Goal: Transaction & Acquisition: Purchase product/service

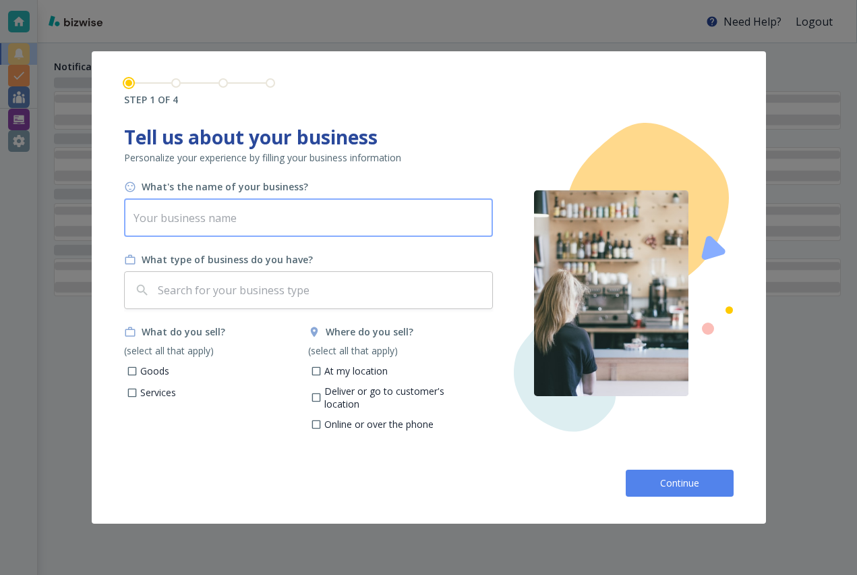
click at [367, 222] on input "text" at bounding box center [308, 218] width 369 height 38
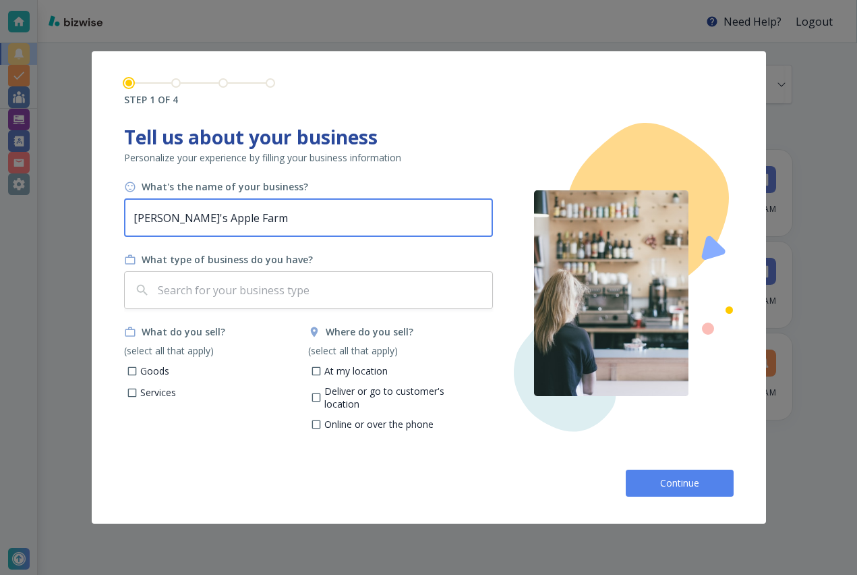
type input "[PERSON_NAME]'s Apple Farm"
click at [296, 310] on div "What's the name of your business? [PERSON_NAME]'s Apple Farm ​ What type of bus…" at bounding box center [309, 309] width 370 height 258
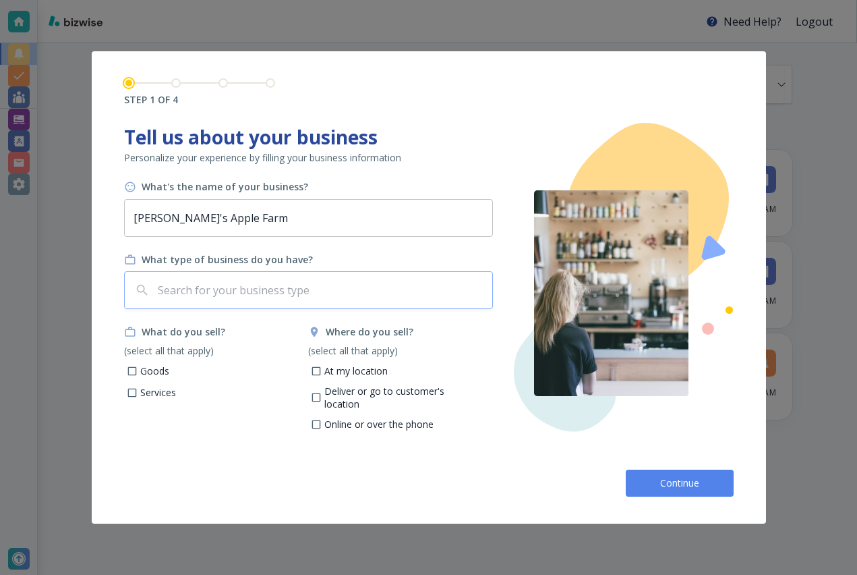
click at [306, 293] on input "text" at bounding box center [321, 290] width 332 height 26
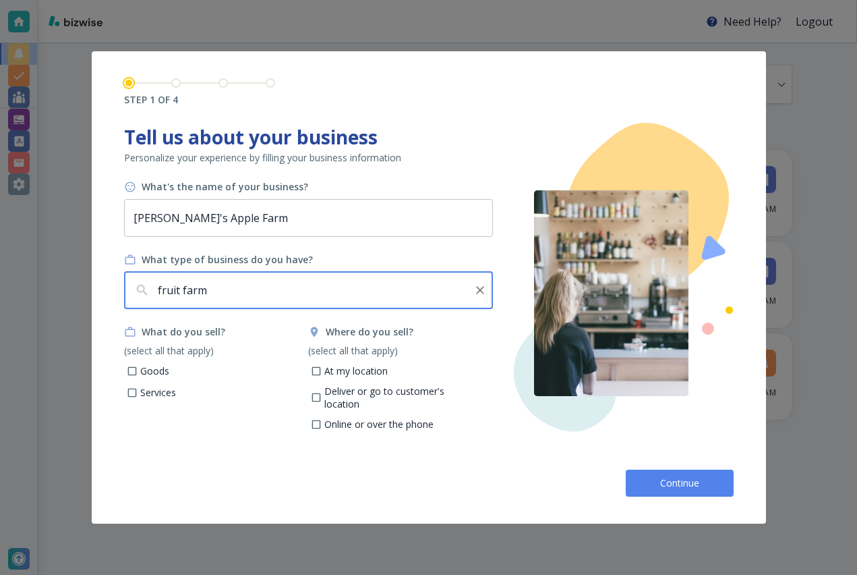
type input "fruit farm"
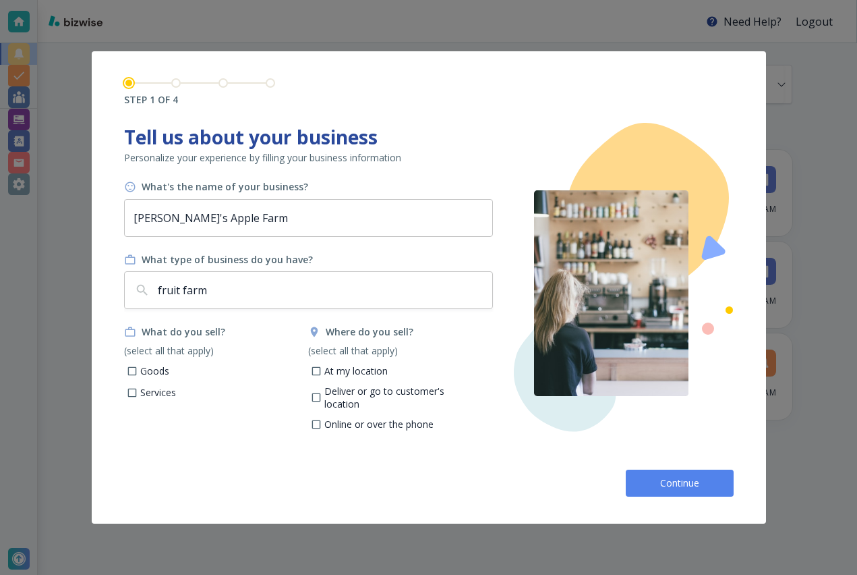
click at [147, 366] on p "Goods" at bounding box center [154, 370] width 29 height 13
click at [138, 367] on input "Goods" at bounding box center [131, 372] width 11 height 11
checkbox input "true"
click at [349, 368] on p "At my location" at bounding box center [356, 370] width 63 height 13
click at [322, 368] on input "At my location" at bounding box center [316, 372] width 11 height 11
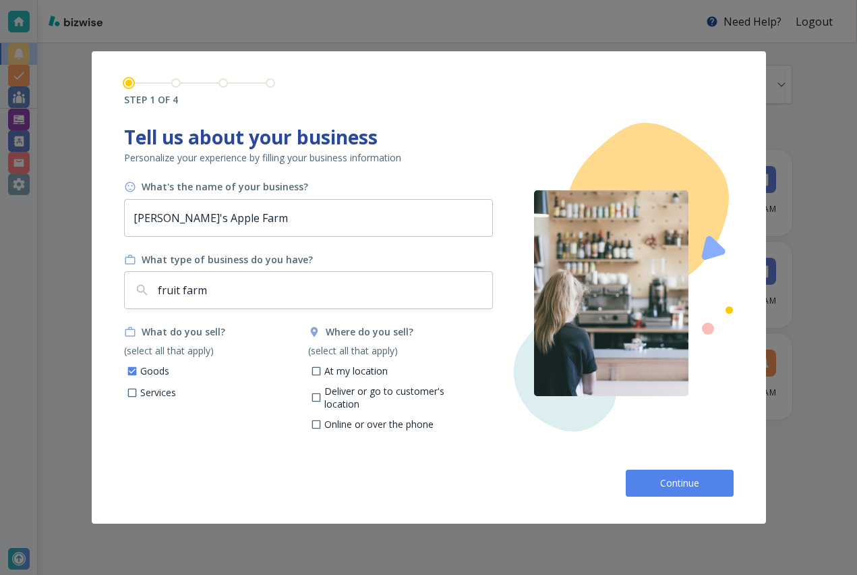
checkbox input "true"
click at [684, 470] on button "Continue" at bounding box center [680, 483] width 108 height 27
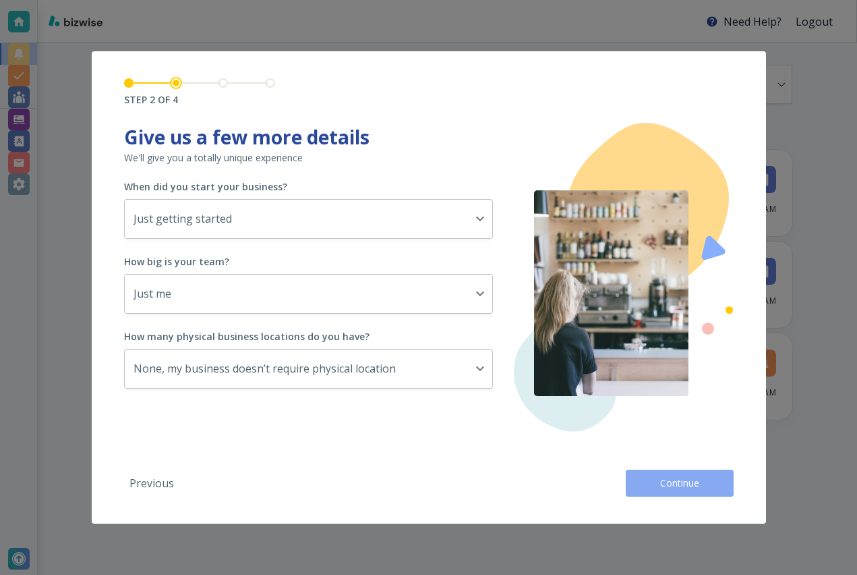
click at [684, 470] on button "Continue" at bounding box center [680, 483] width 108 height 27
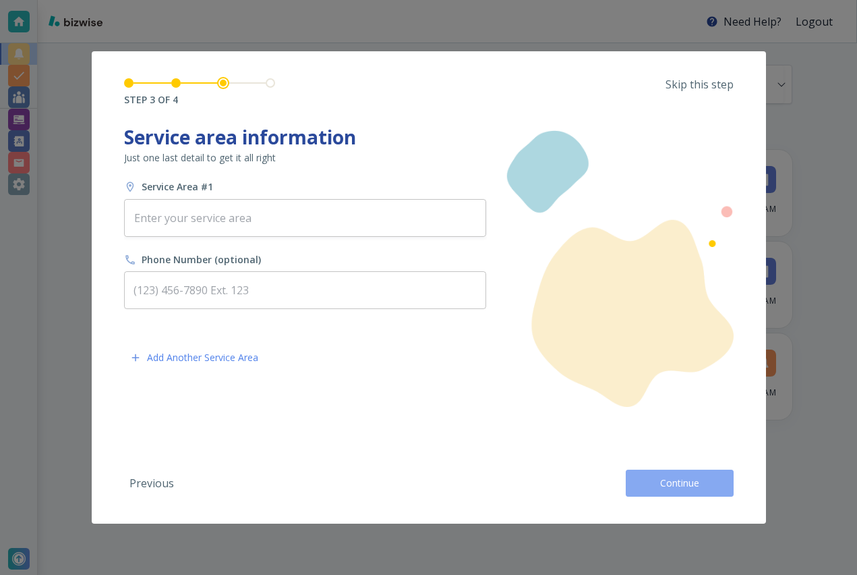
click at [684, 470] on button "Continue" at bounding box center [680, 483] width 108 height 27
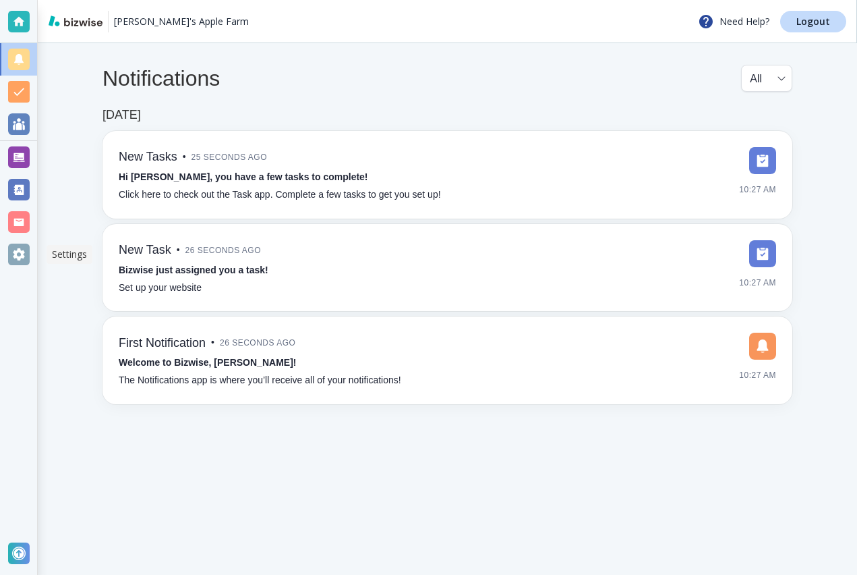
click at [28, 248] on div at bounding box center [19, 255] width 22 height 22
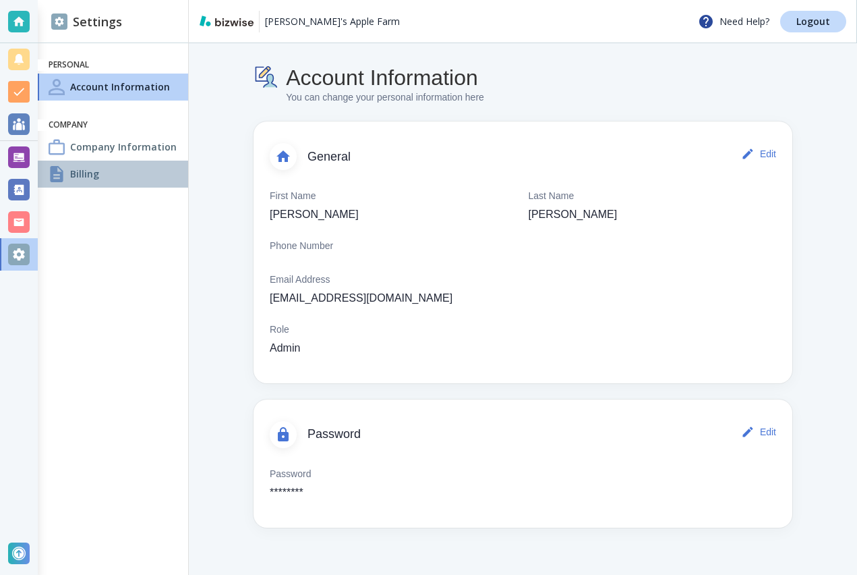
click at [118, 184] on div "Billing" at bounding box center [113, 174] width 150 height 27
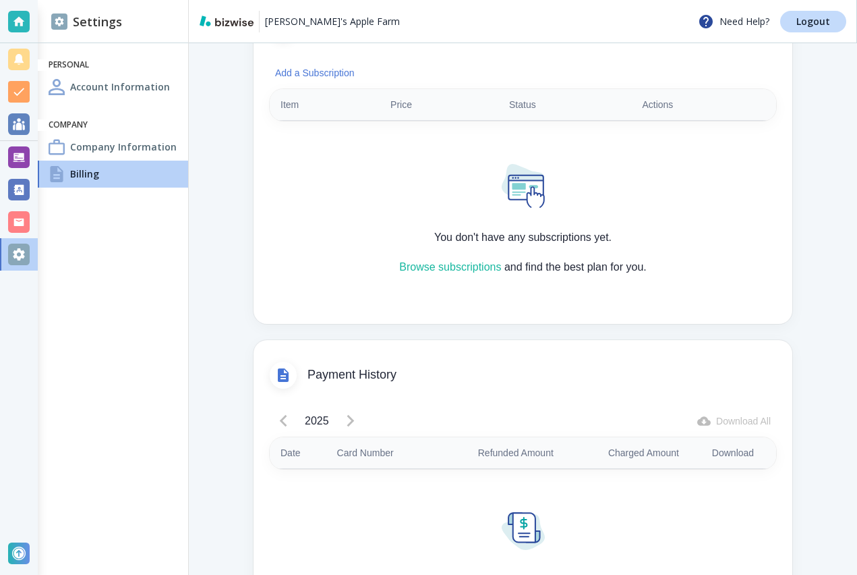
scroll to position [418, 0]
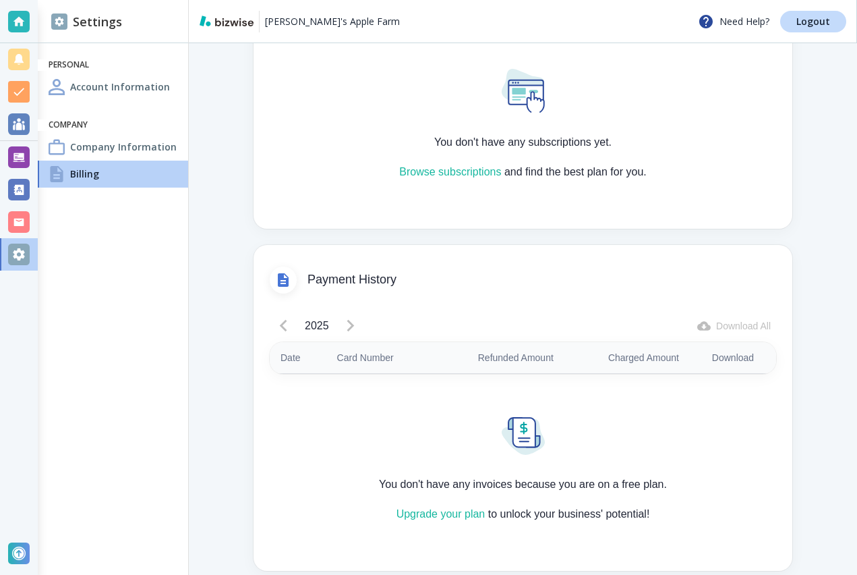
click at [466, 162] on div "You don't have any subscriptions yet. Browse subscriptions and find the best pl…" at bounding box center [523, 116] width 507 height 181
click at [463, 169] on link "Browse subscriptions" at bounding box center [450, 171] width 102 height 11
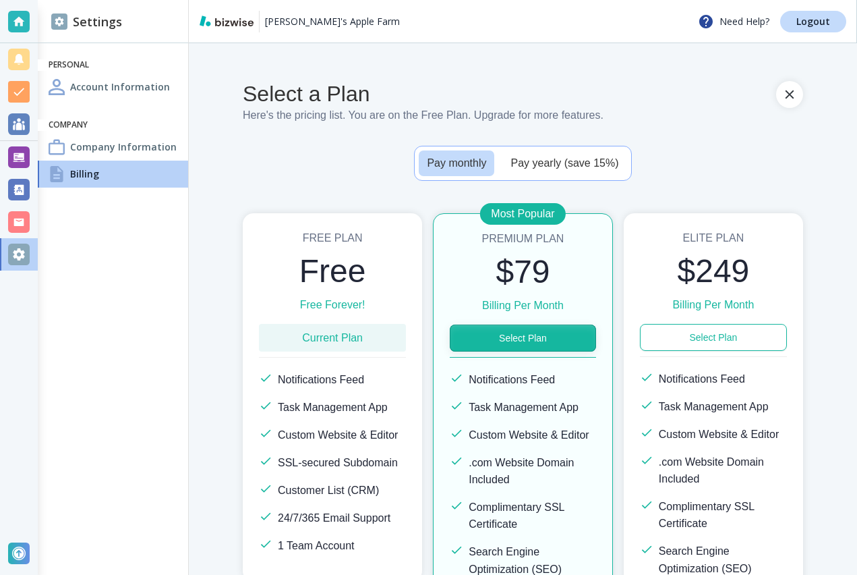
click at [507, 348] on button "Select Plan" at bounding box center [523, 338] width 146 height 27
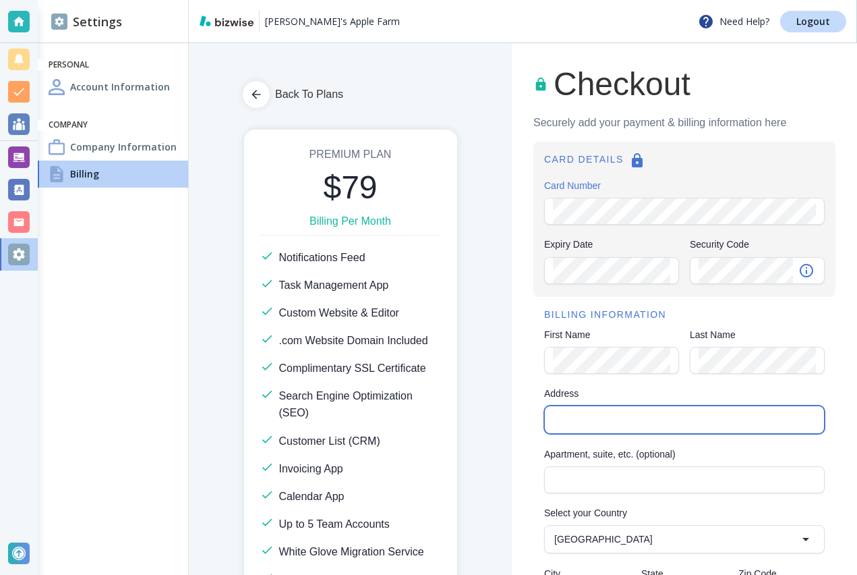
click at [579, 416] on input "Address" at bounding box center [683, 419] width 269 height 19
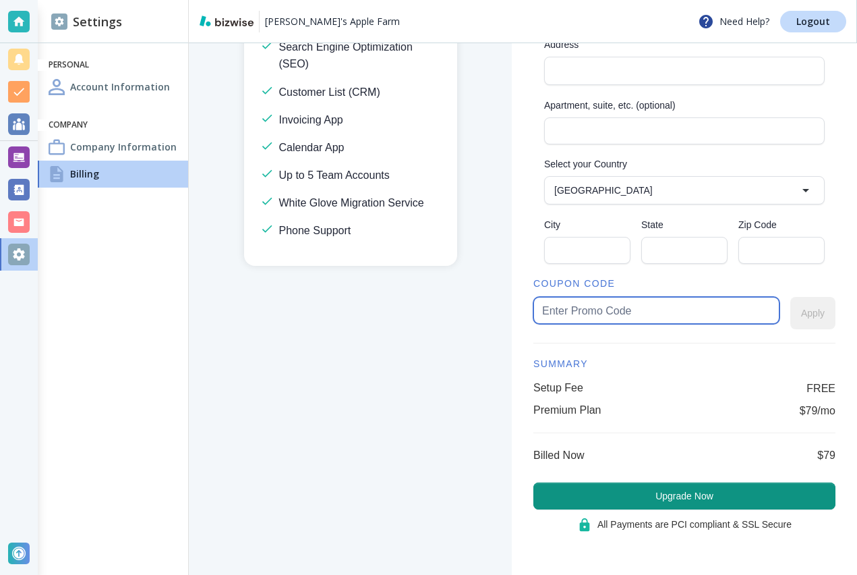
click at [629, 320] on input "text" at bounding box center [656, 311] width 229 height 26
type input "free"
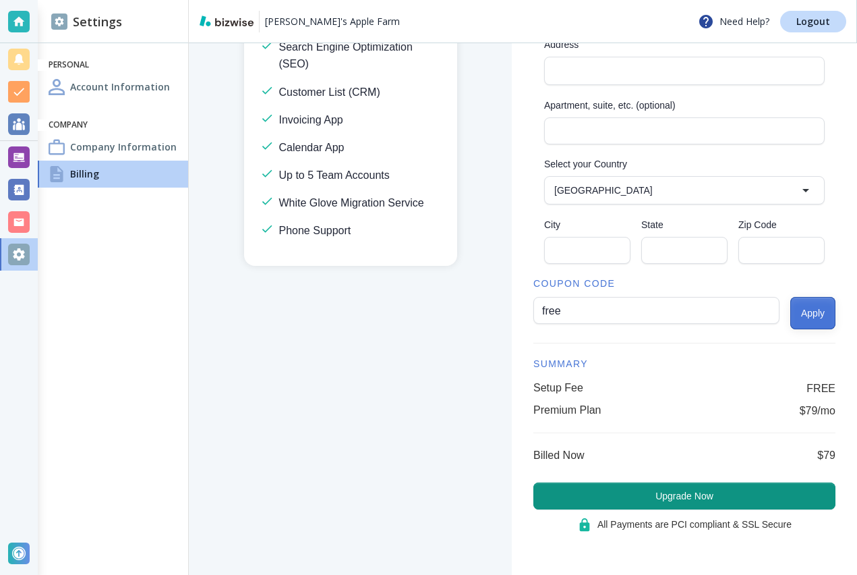
click at [791, 314] on button "Apply" at bounding box center [813, 313] width 45 height 32
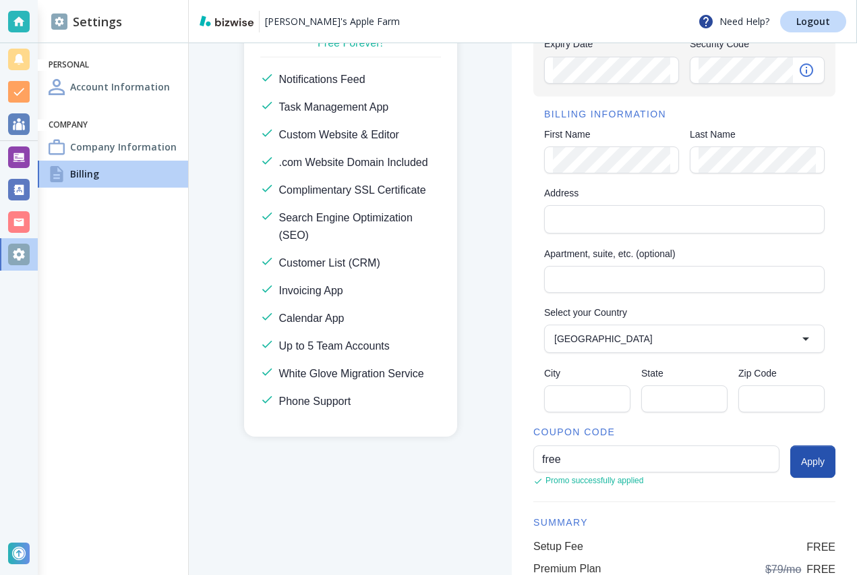
scroll to position [78, 0]
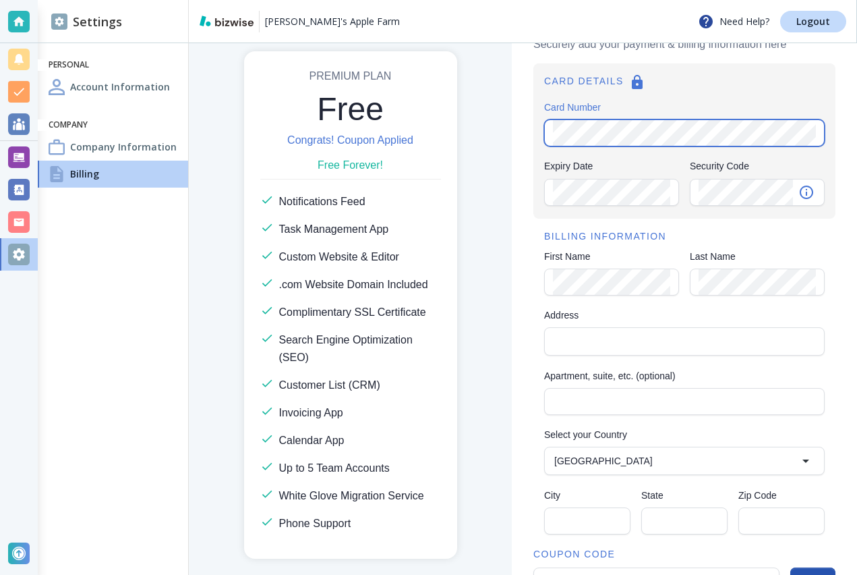
click at [0, 0] on com-1password-button at bounding box center [0, 0] width 0 height 0
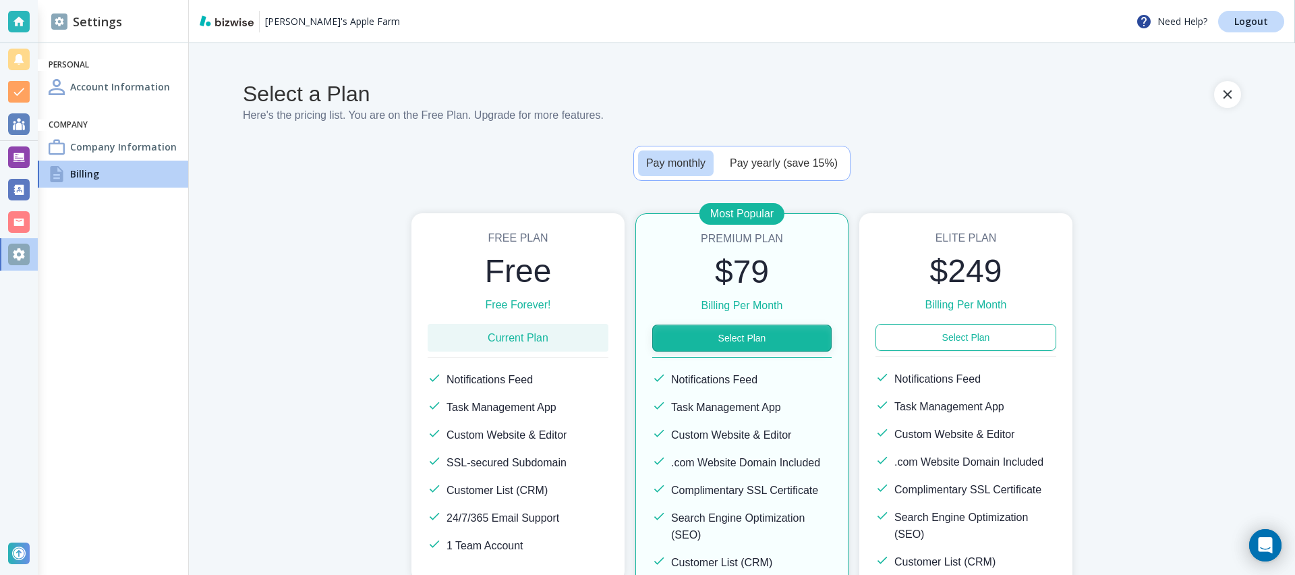
click at [699, 341] on button "Select Plan" at bounding box center [741, 338] width 179 height 27
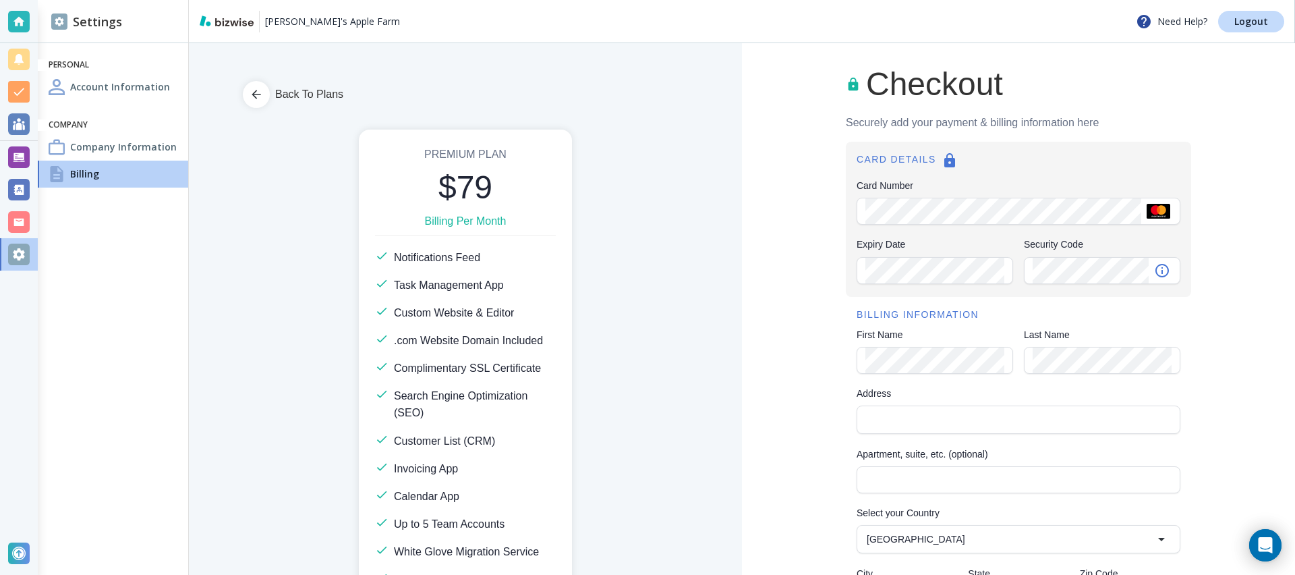
click at [1059, 244] on div "Security Code Security Code" at bounding box center [1102, 261] width 157 height 48
click at [943, 425] on input "Address" at bounding box center [1018, 419] width 312 height 19
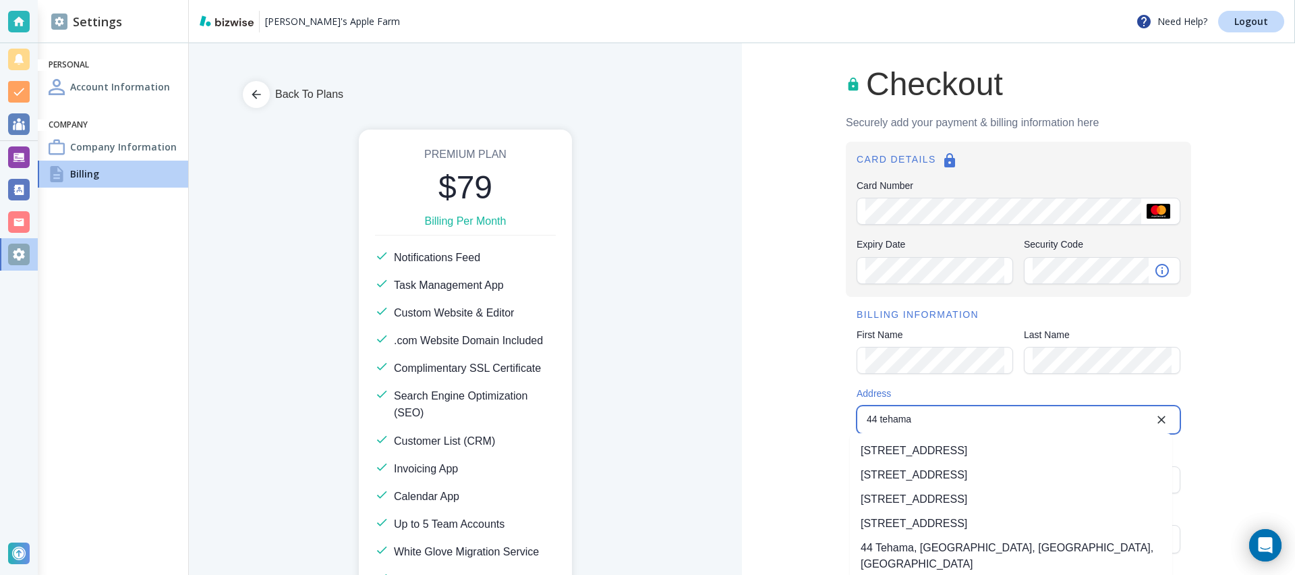
click at [958, 453] on li "44 Tehama Street, San Francisco, CA, USA" at bounding box center [1011, 451] width 322 height 24
type input "44 Tehama Street"
type input "United States"
type input "San Francisco"
type input "CA"
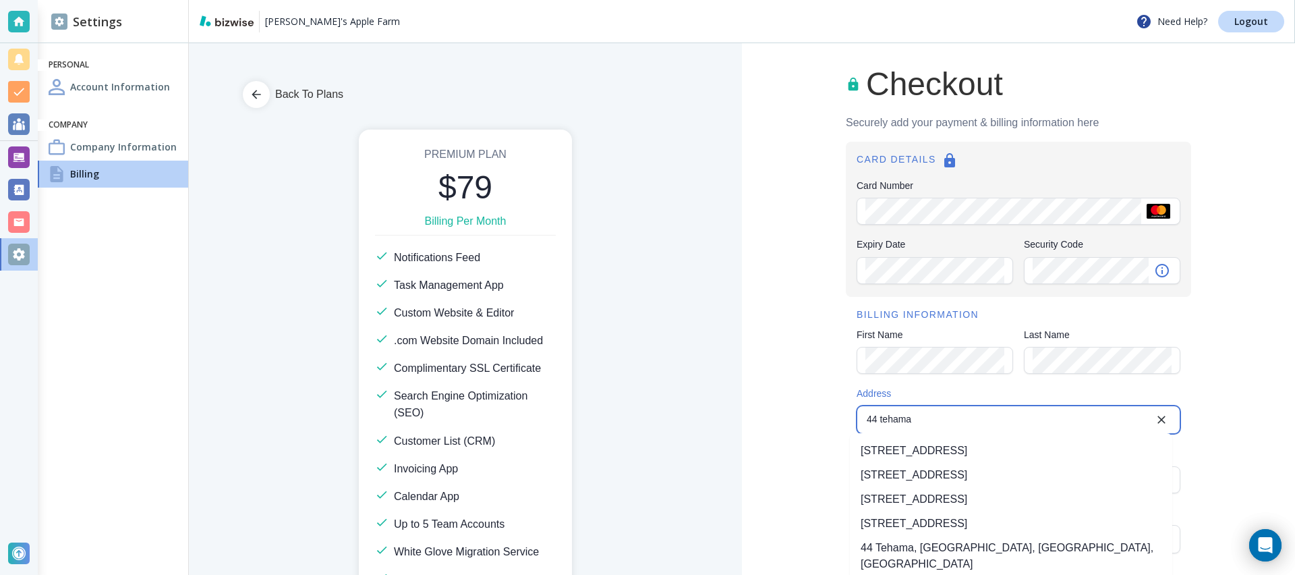
type input "94105"
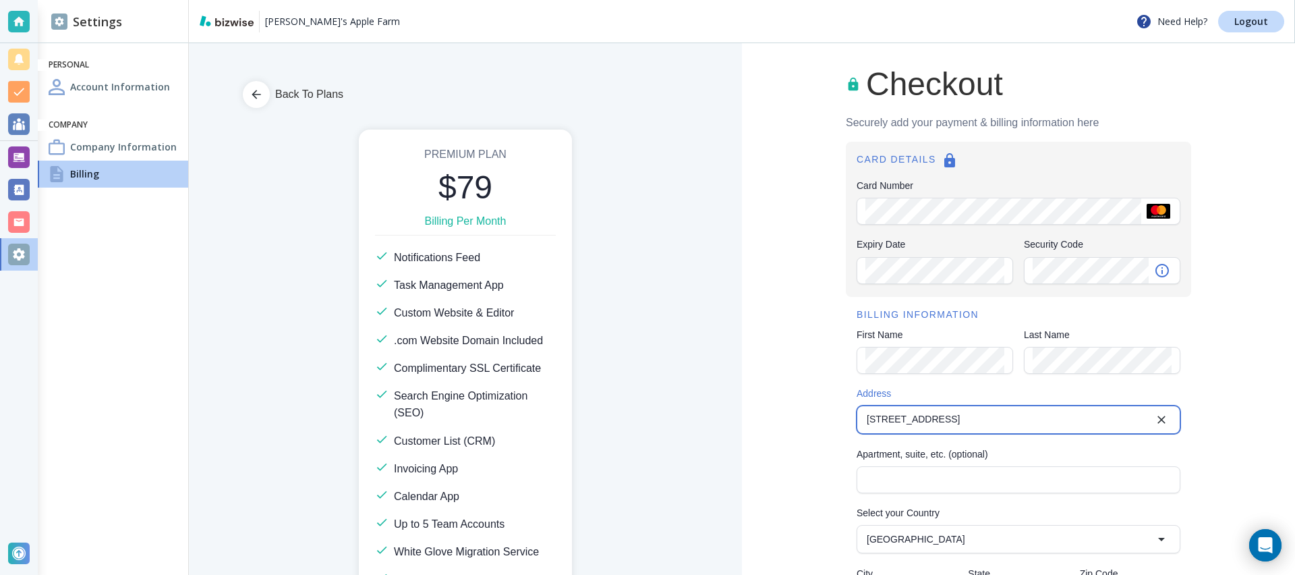
type input "44 Tehama Street"
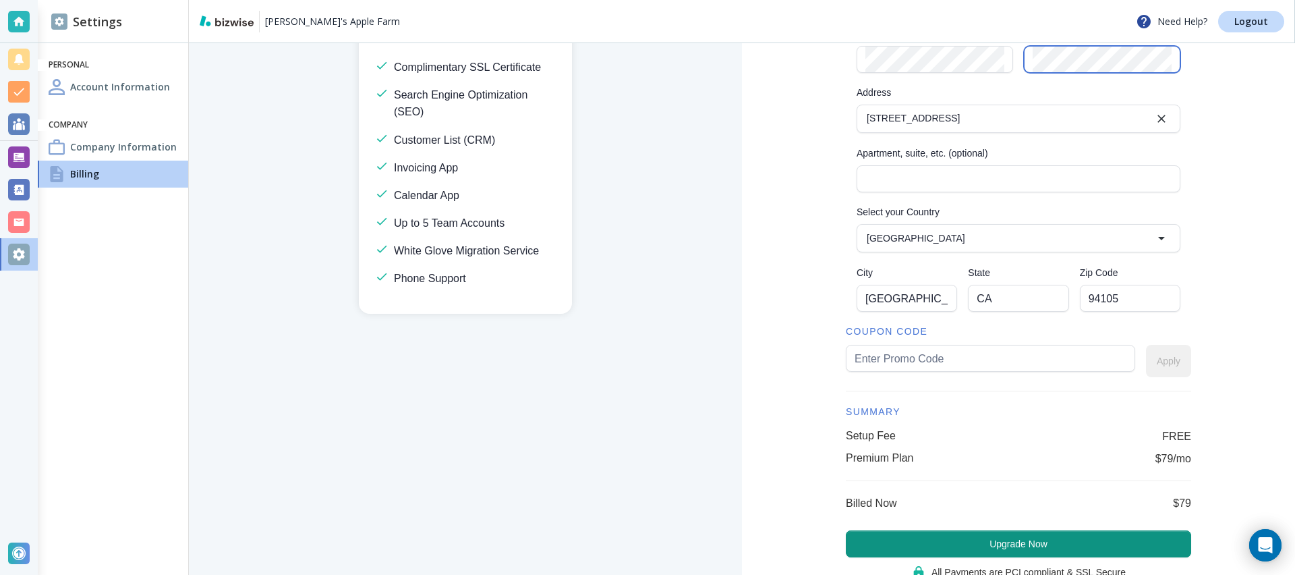
scroll to position [348, 0]
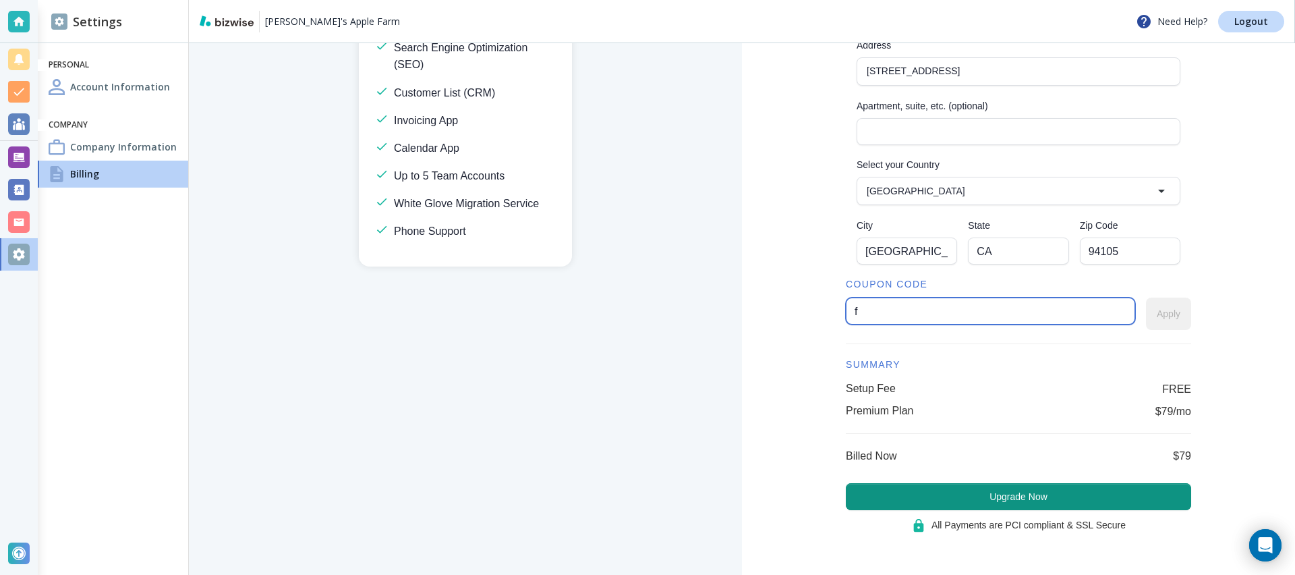
click at [952, 305] on input "f" at bounding box center [991, 311] width 272 height 26
type input "free"
click at [1169, 308] on button "Apply" at bounding box center [1168, 314] width 45 height 32
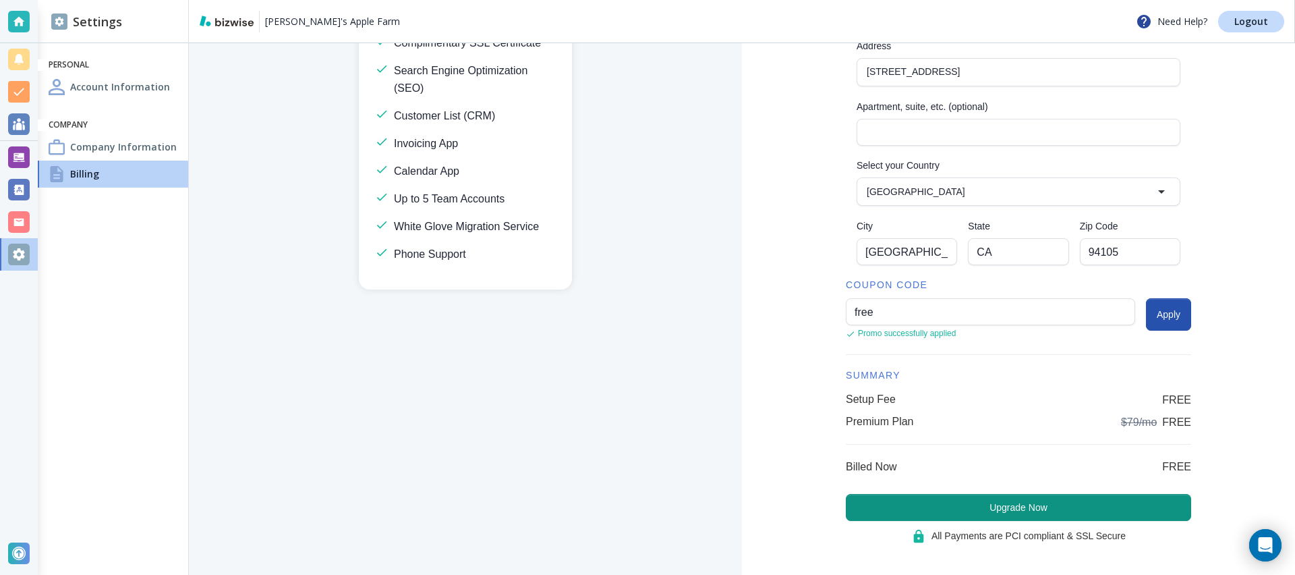
scroll to position [359, 0]
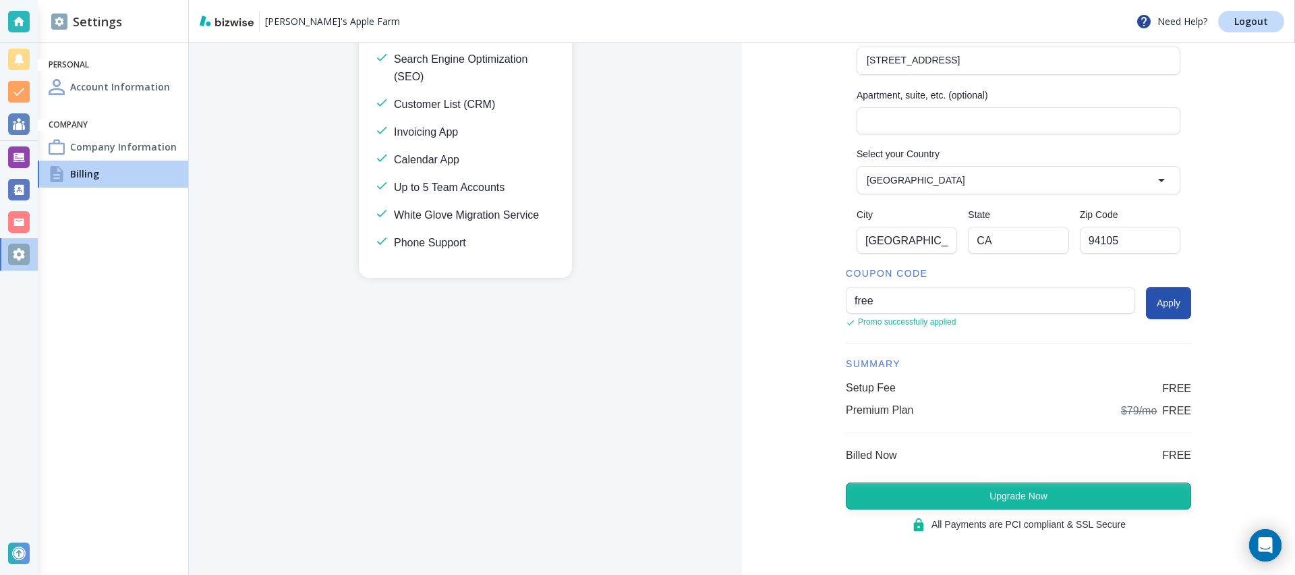
click at [1011, 499] on button "Upgrade Now" at bounding box center [1018, 495] width 345 height 27
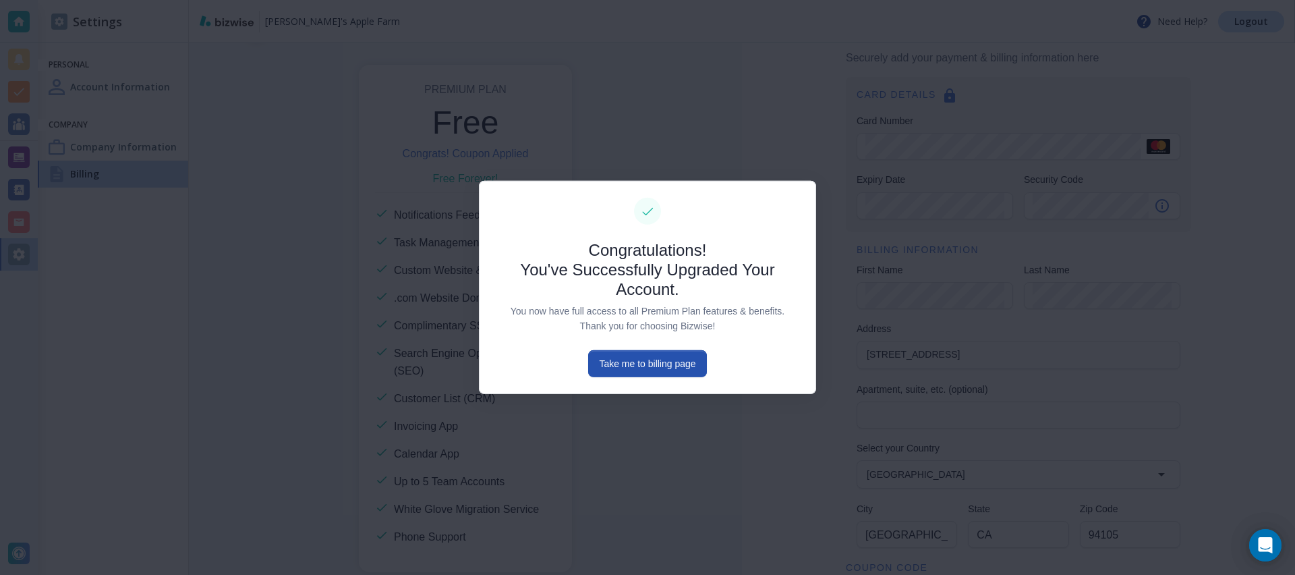
scroll to position [0, 0]
click at [699, 365] on button "Take me to billing page" at bounding box center [647, 363] width 118 height 27
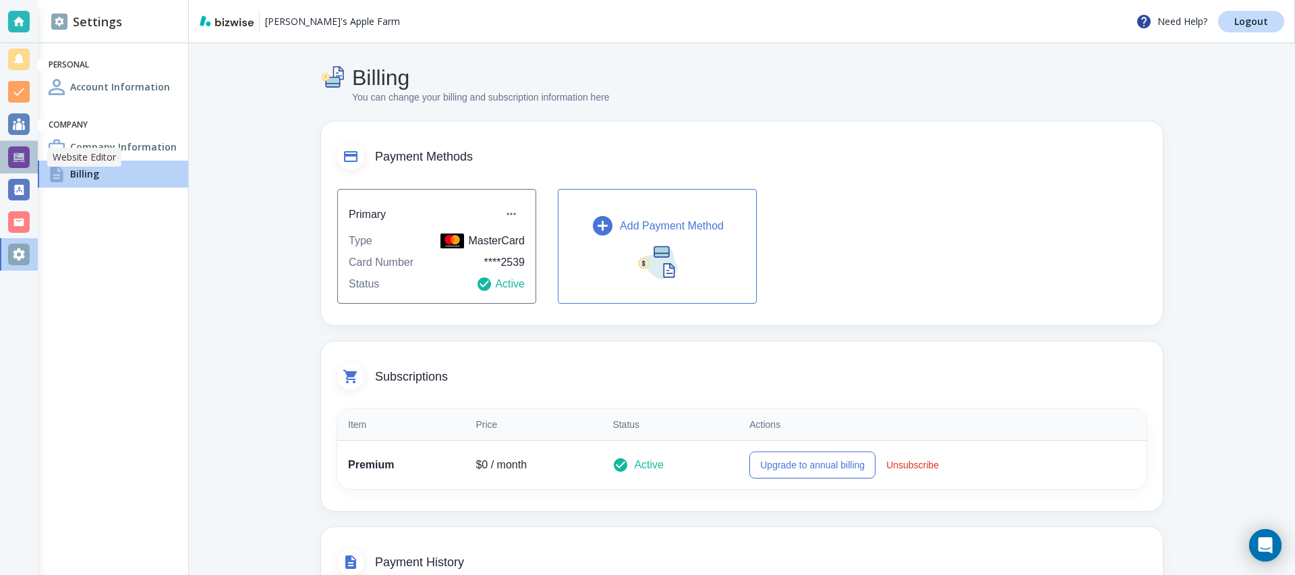
click at [31, 160] on div at bounding box center [19, 157] width 38 height 32
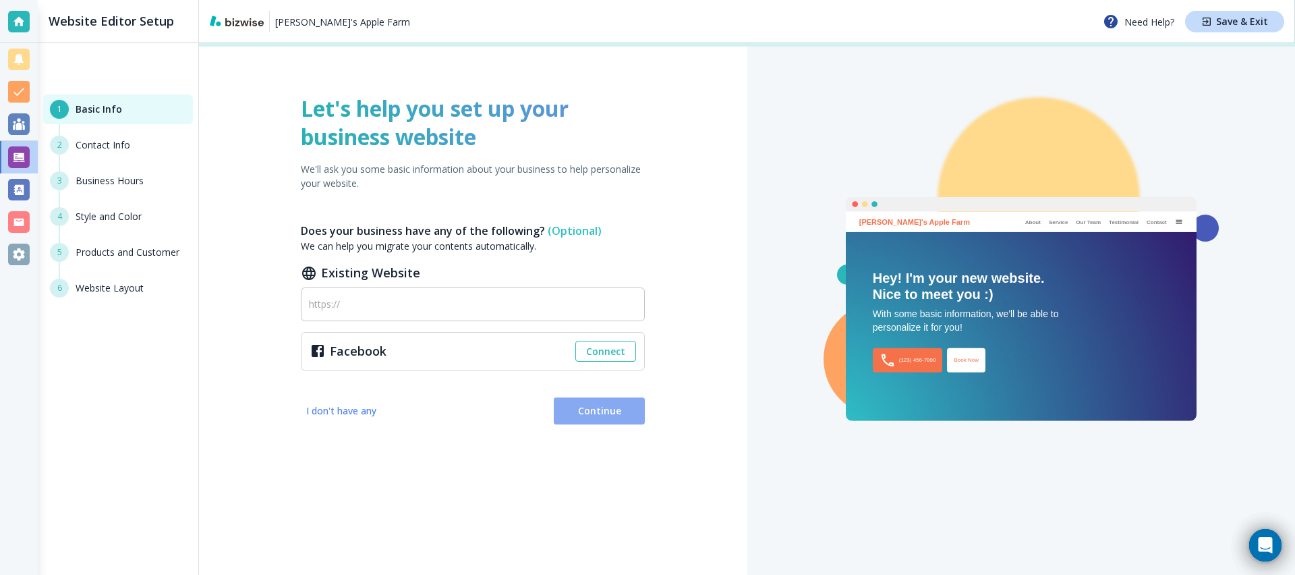
click at [598, 422] on button "Continue" at bounding box center [599, 410] width 91 height 27
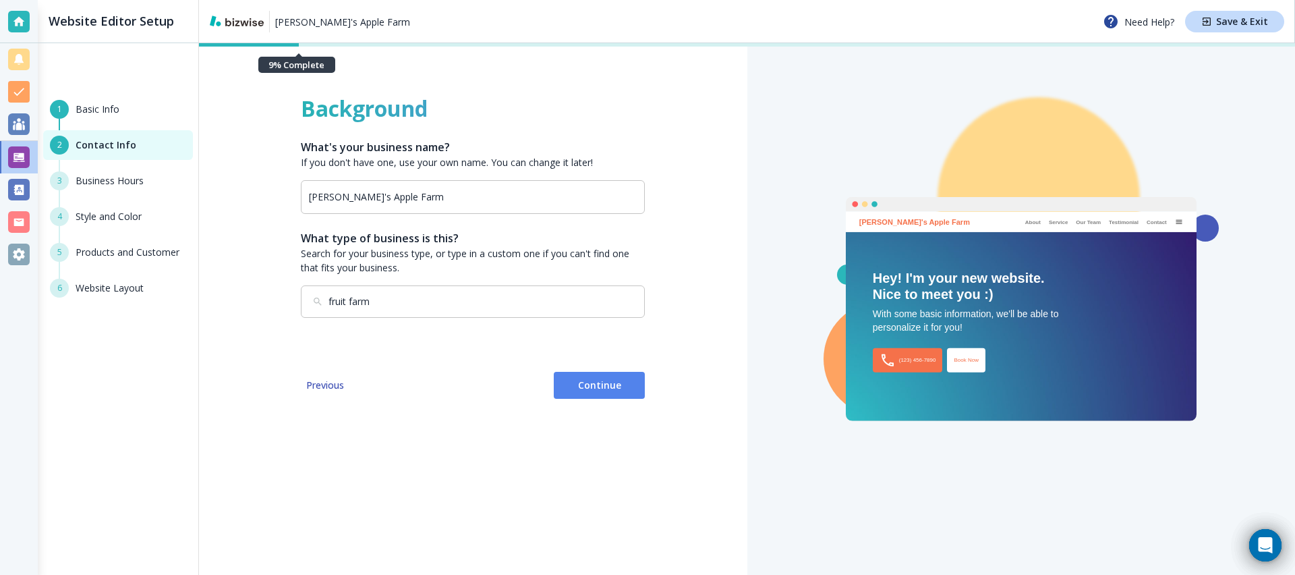
click at [598, 422] on div "Background What's your business name? If you don't have one, use your own name.…" at bounding box center [473, 309] width 548 height 532
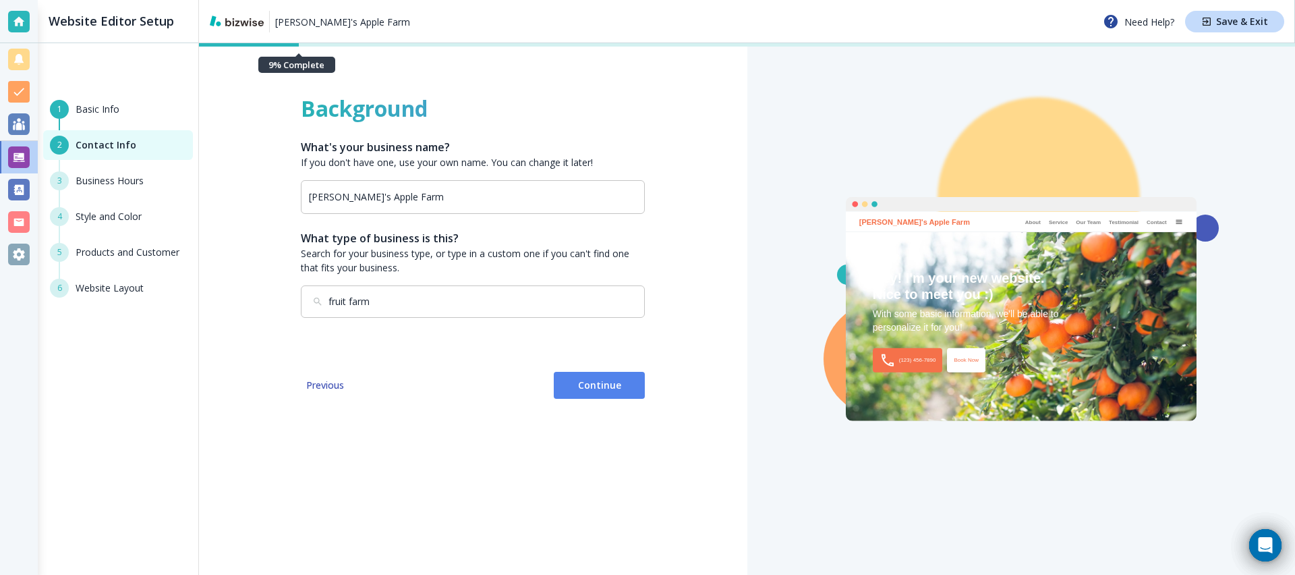
click at [604, 396] on button "Continue" at bounding box center [599, 385] width 91 height 27
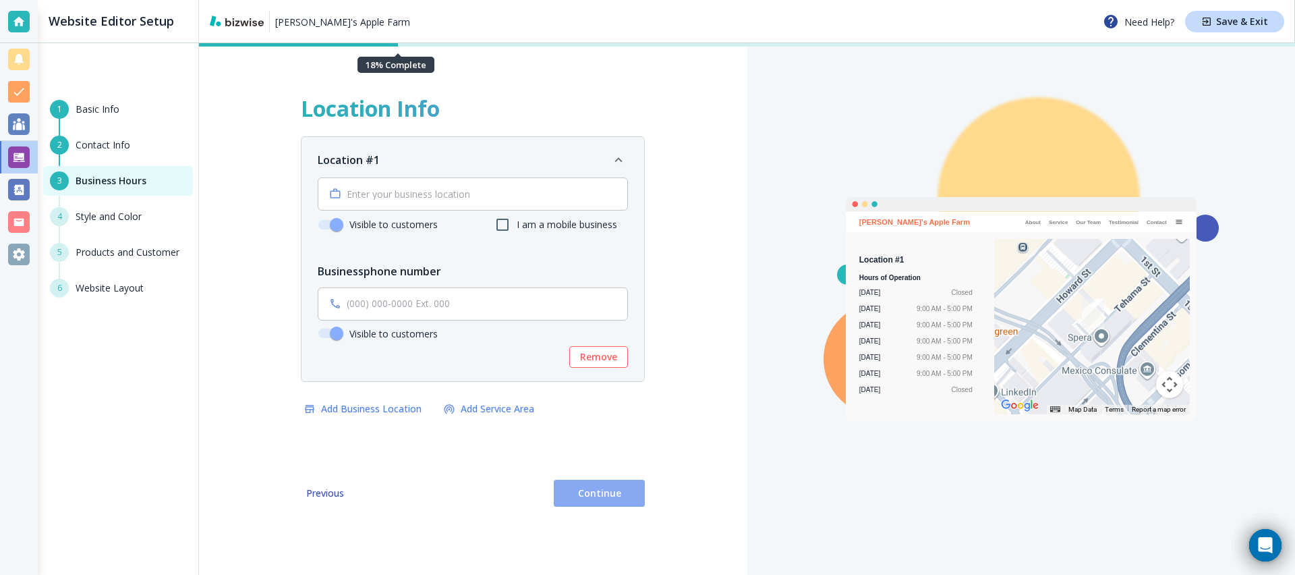
click at [594, 480] on button "Continue" at bounding box center [599, 493] width 91 height 27
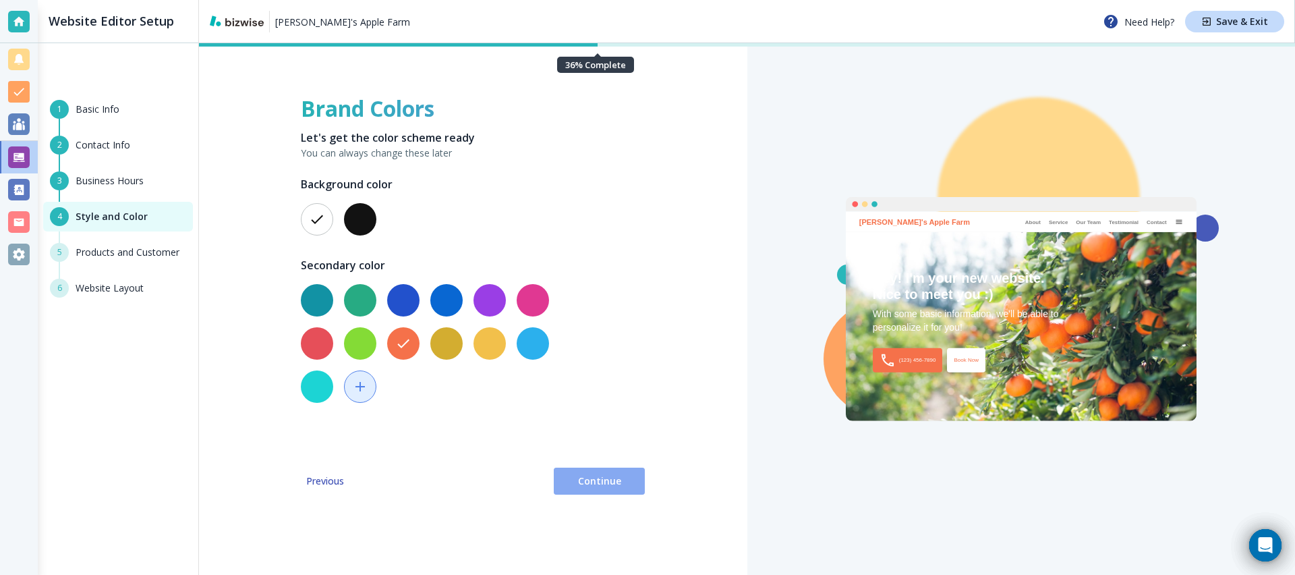
click at [592, 482] on span "Continue" at bounding box center [599, 480] width 69 height 13
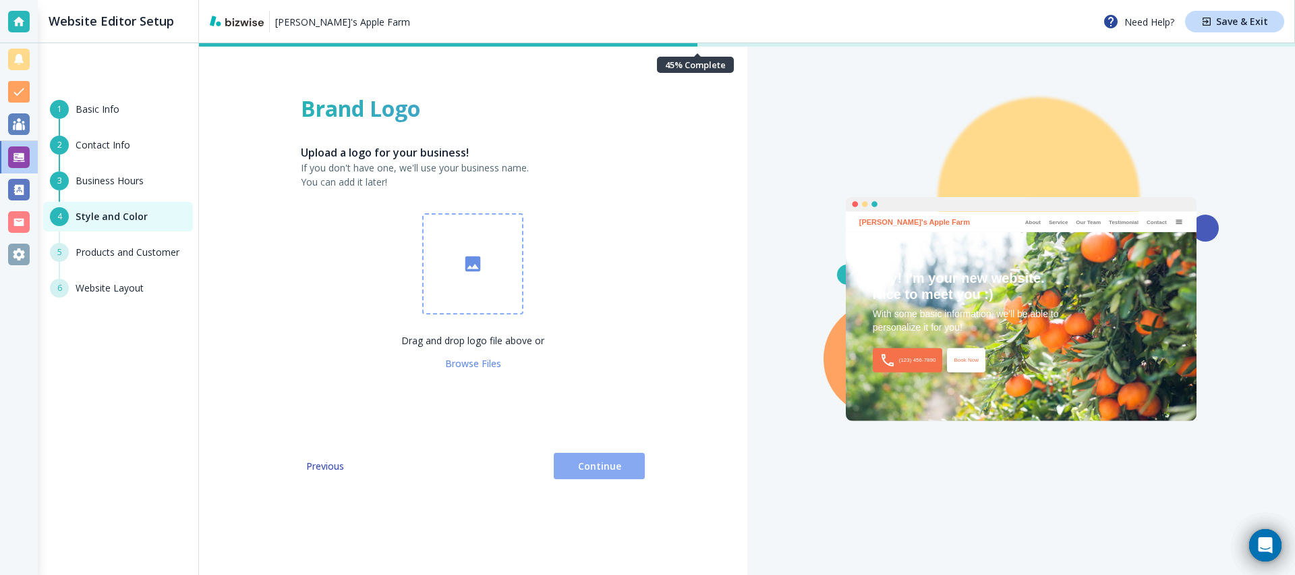
click at [596, 464] on span "Continue" at bounding box center [599, 465] width 69 height 13
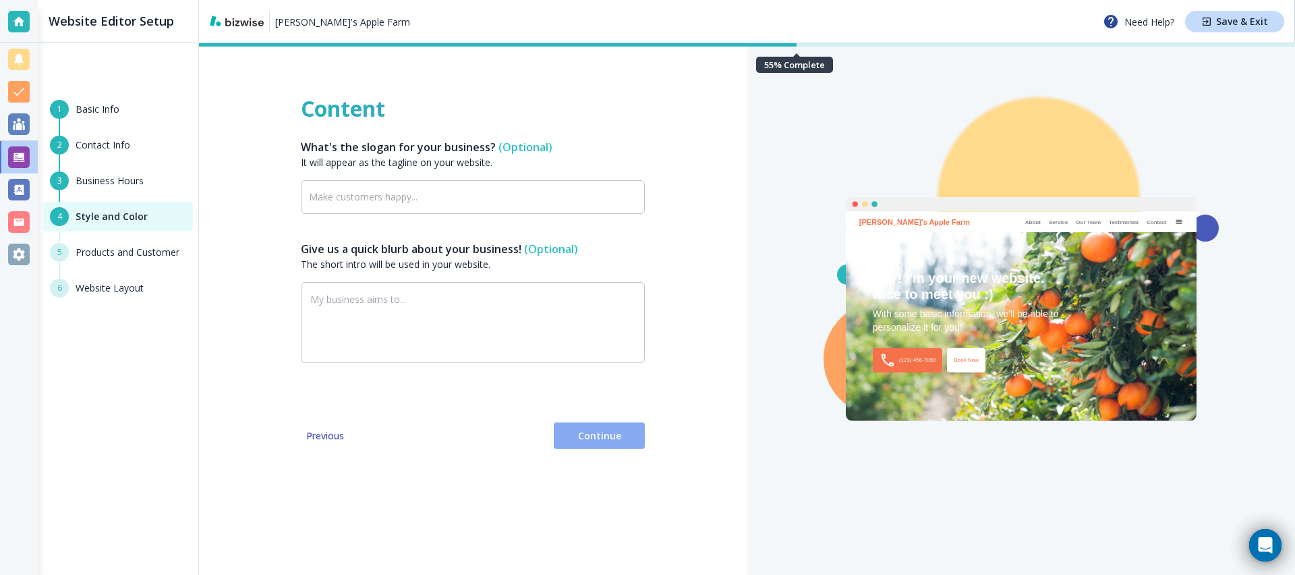
click at [603, 445] on button "Continue" at bounding box center [599, 435] width 91 height 27
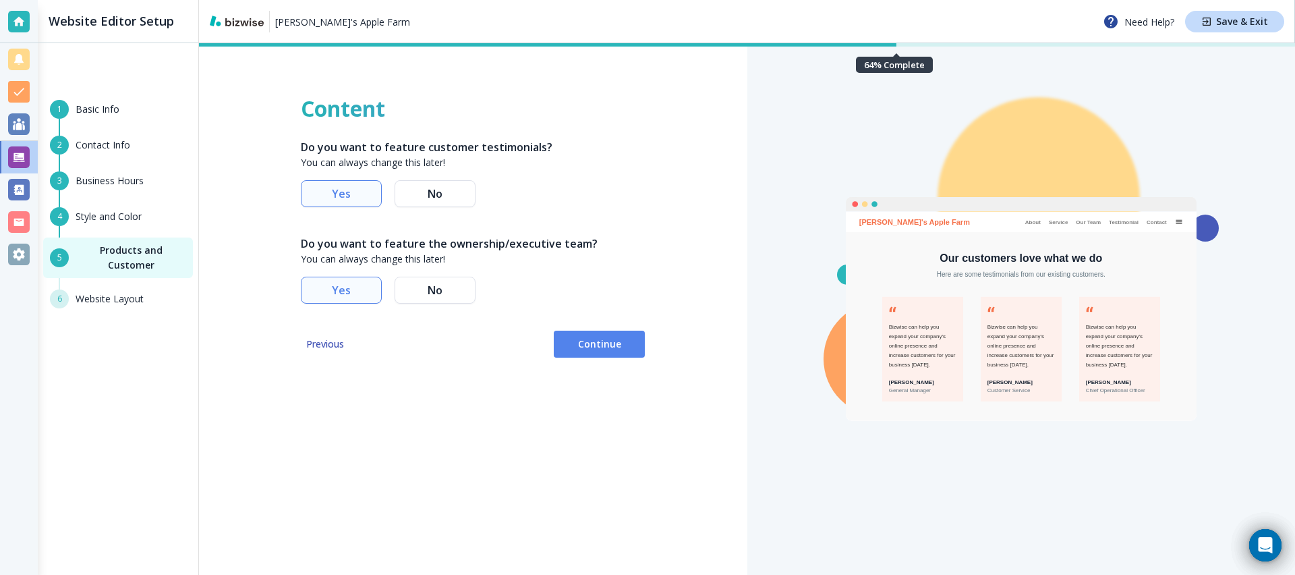
click at [639, 354] on button "Continue" at bounding box center [599, 344] width 91 height 27
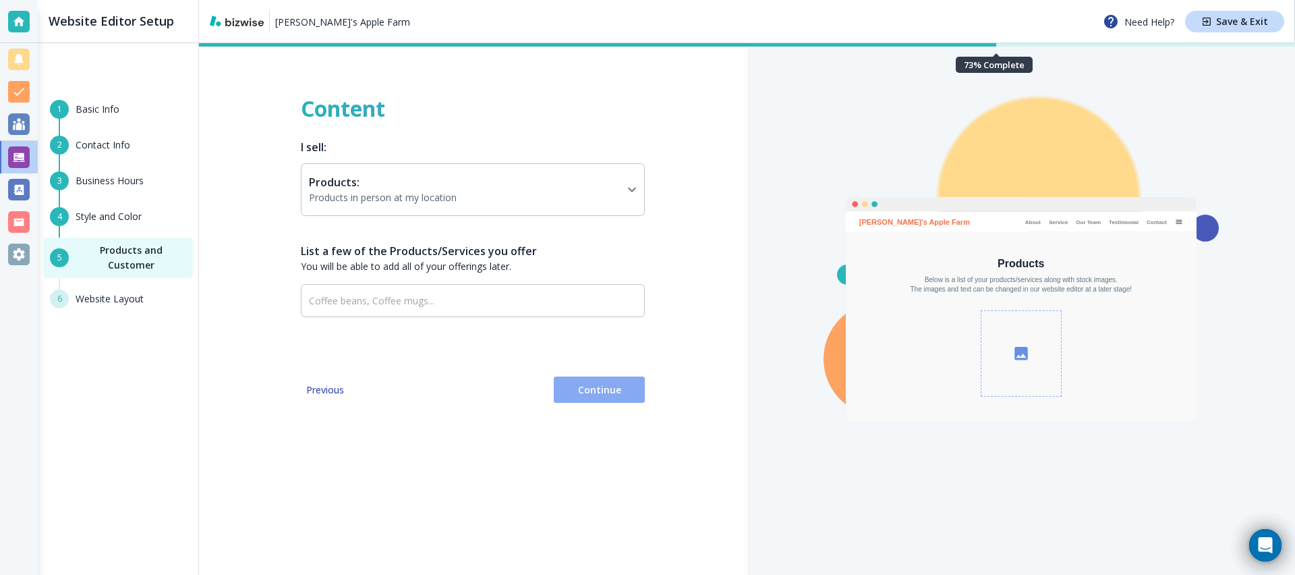
click at [615, 379] on button "Continue" at bounding box center [599, 389] width 91 height 27
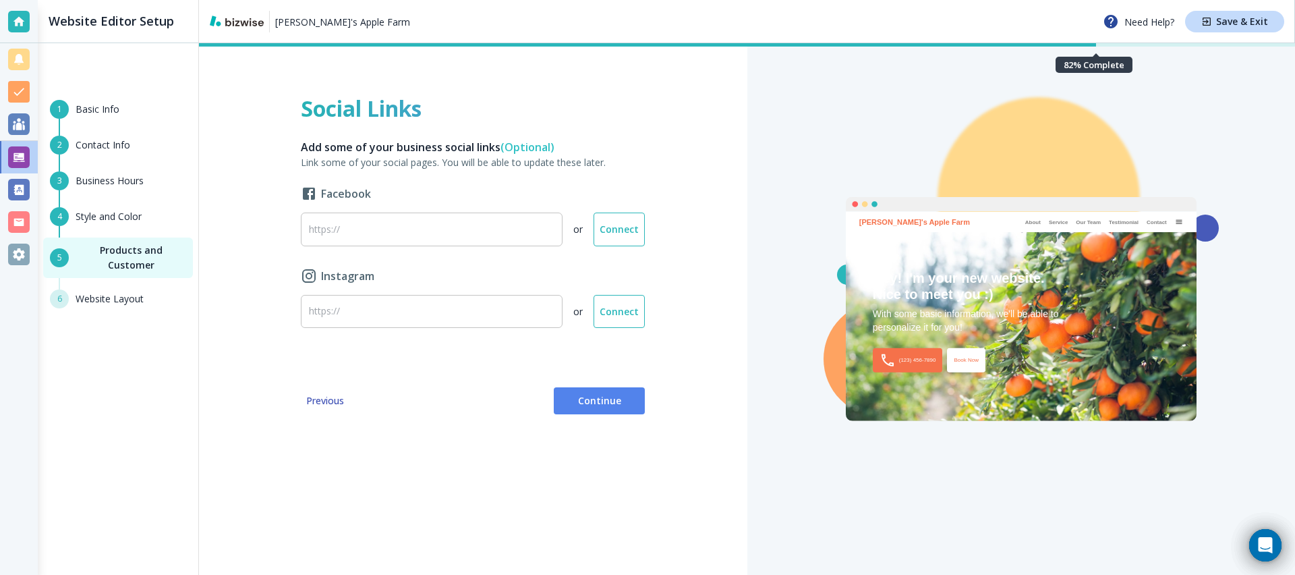
click at [601, 418] on div "Social Links Add some of your business social links (Optional) Link some of you…" at bounding box center [473, 309] width 548 height 532
click at [607, 407] on span "Continue" at bounding box center [599, 400] width 69 height 13
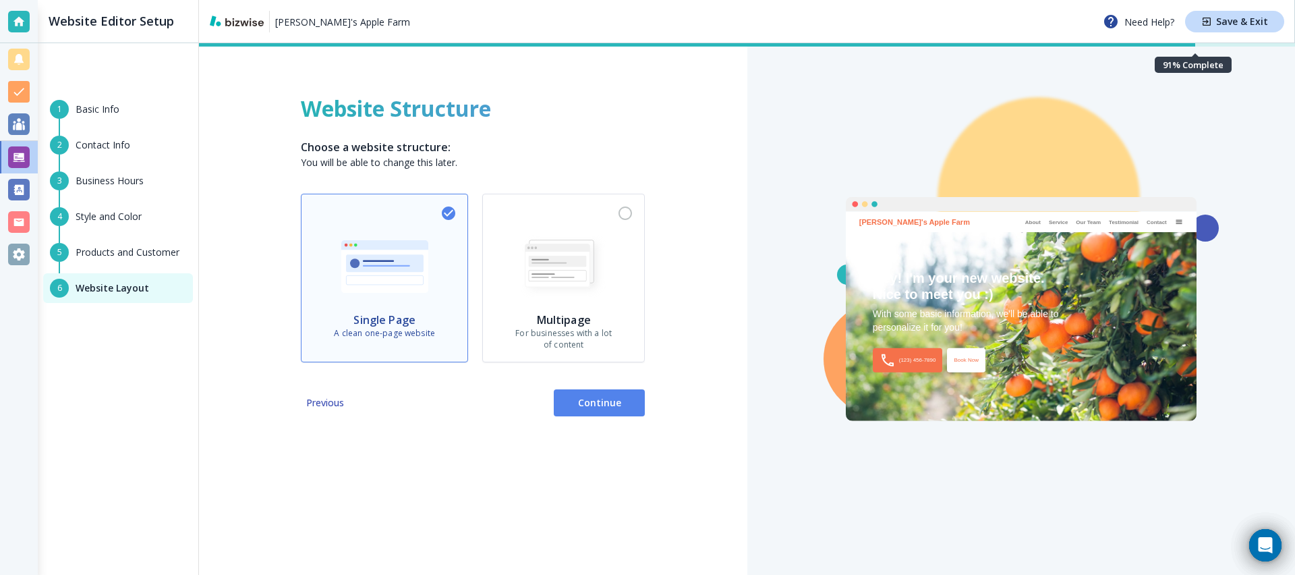
click at [607, 404] on span "Continue" at bounding box center [599, 402] width 69 height 13
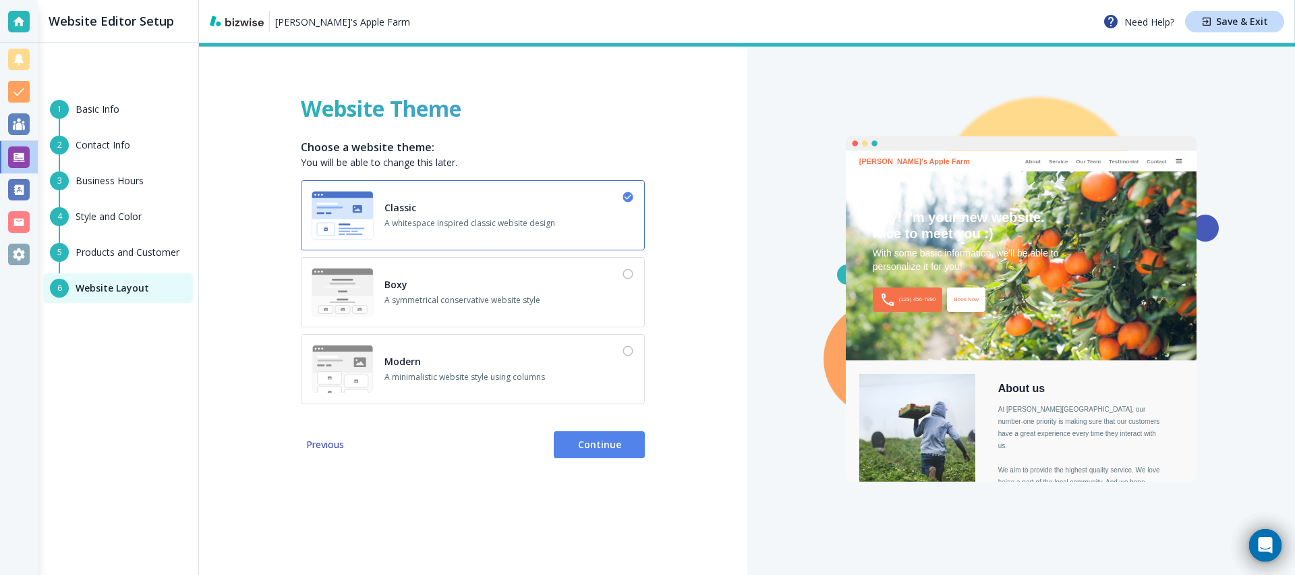
click at [587, 470] on div "Website Theme Choose a website theme: You will be able to change this later. Cl…" at bounding box center [473, 309] width 548 height 532
click at [605, 436] on button "Continue" at bounding box center [599, 444] width 91 height 27
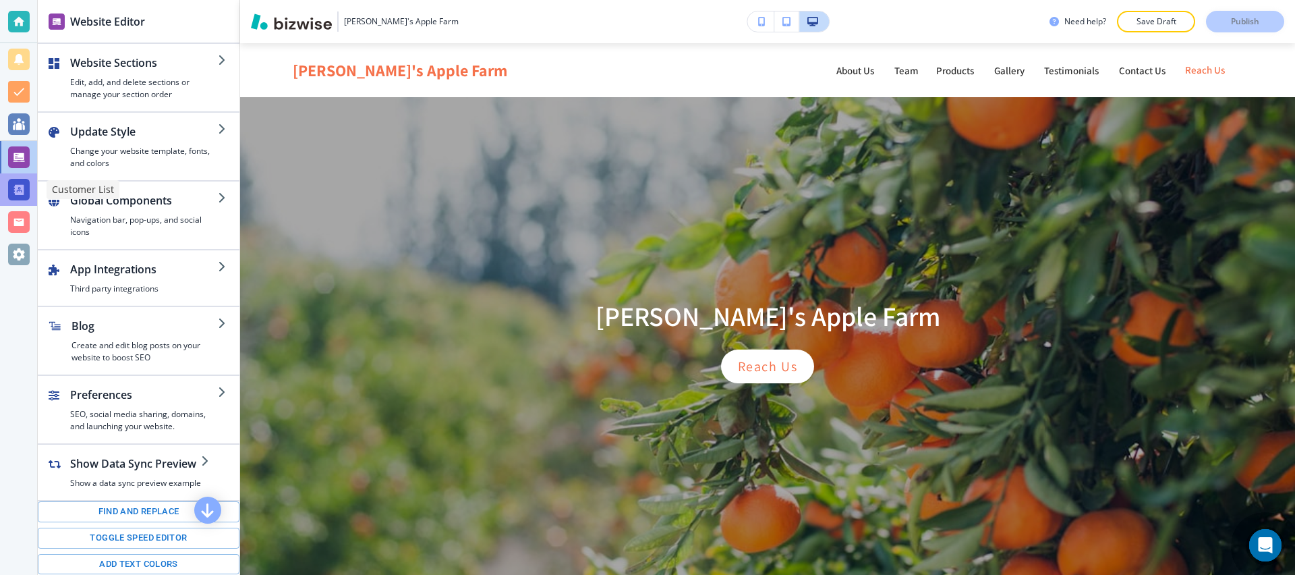
click at [22, 191] on div at bounding box center [19, 190] width 22 height 22
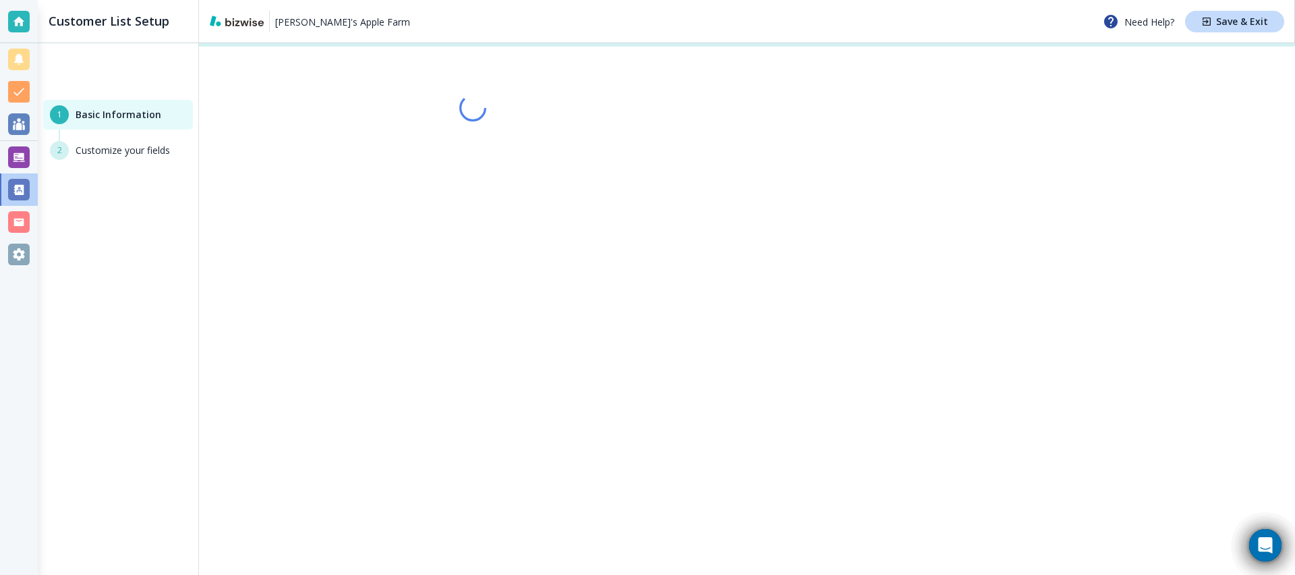
click at [22, 211] on div at bounding box center [19, 222] width 22 height 22
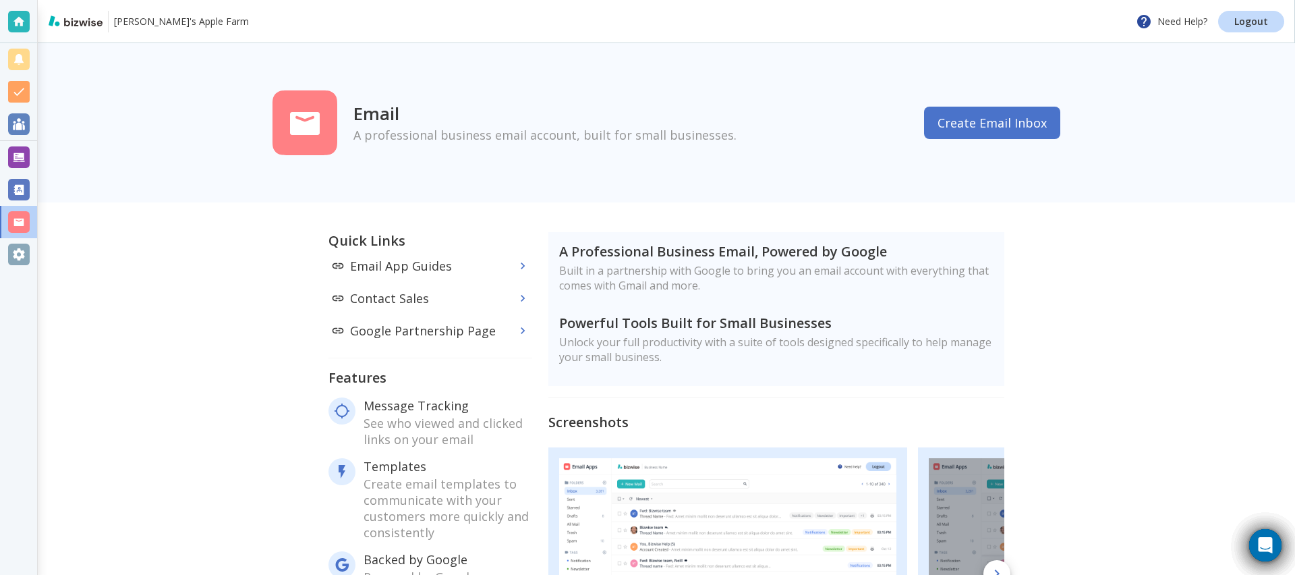
scroll to position [320, 0]
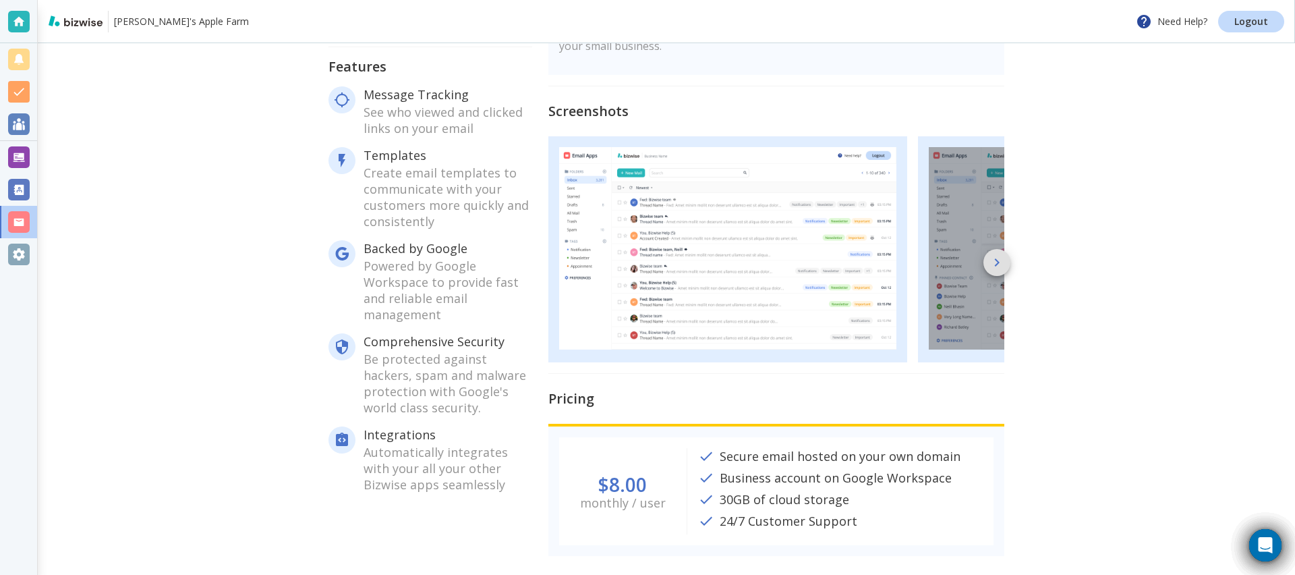
click at [995, 258] on icon "button" at bounding box center [997, 262] width 5 height 8
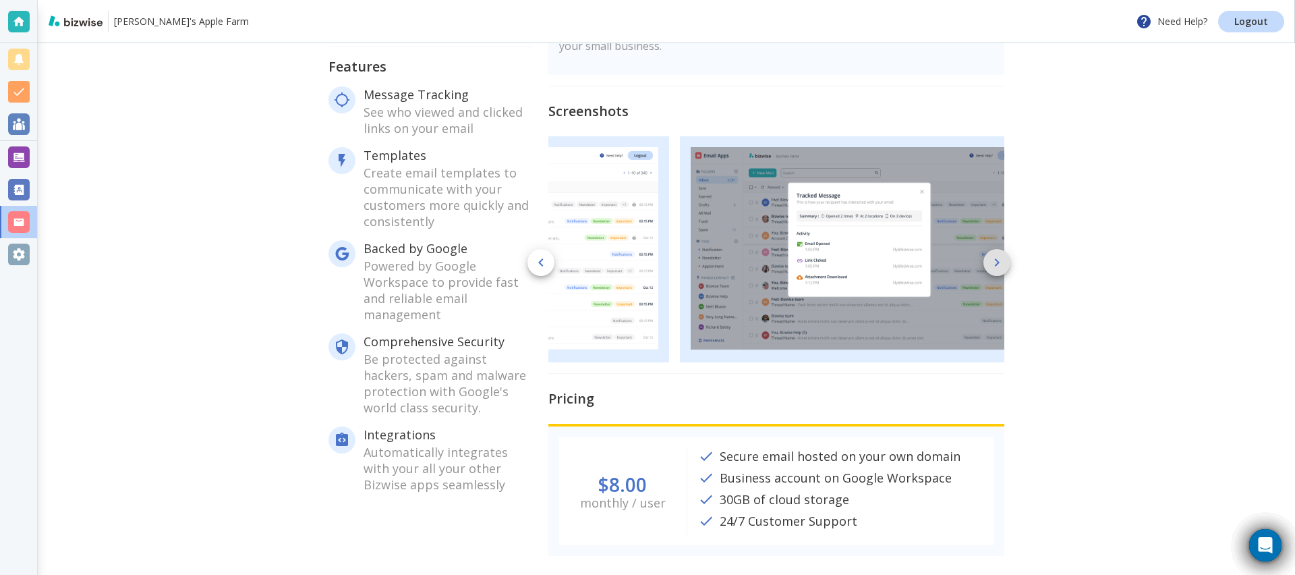
scroll to position [0, 337]
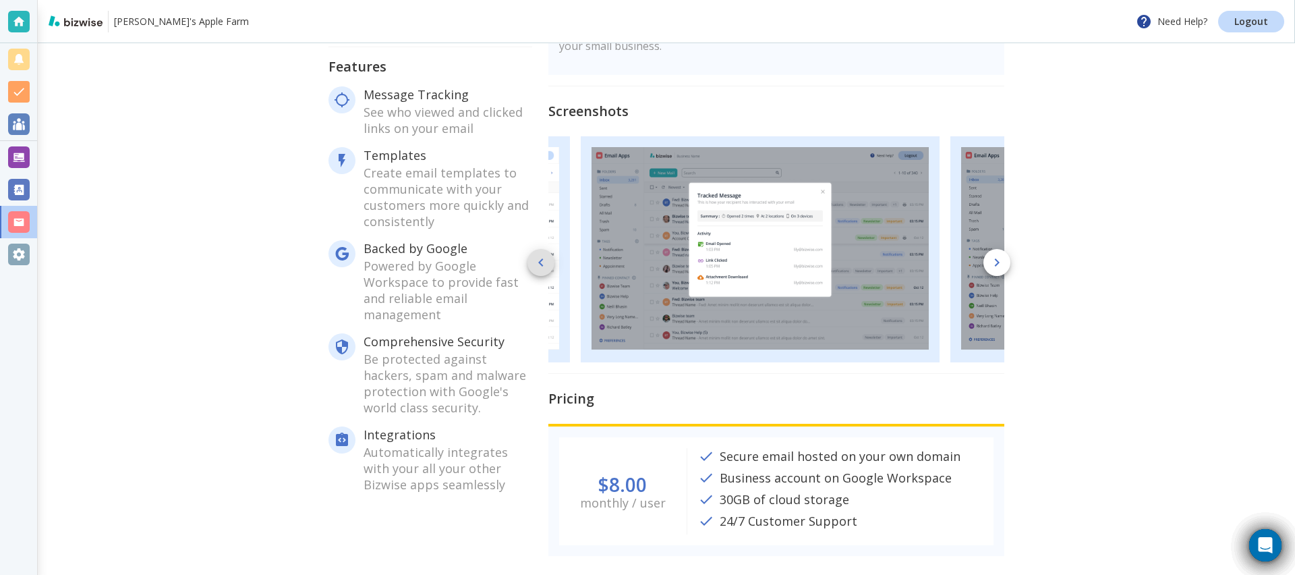
click at [537, 254] on icon "button" at bounding box center [541, 262] width 16 height 16
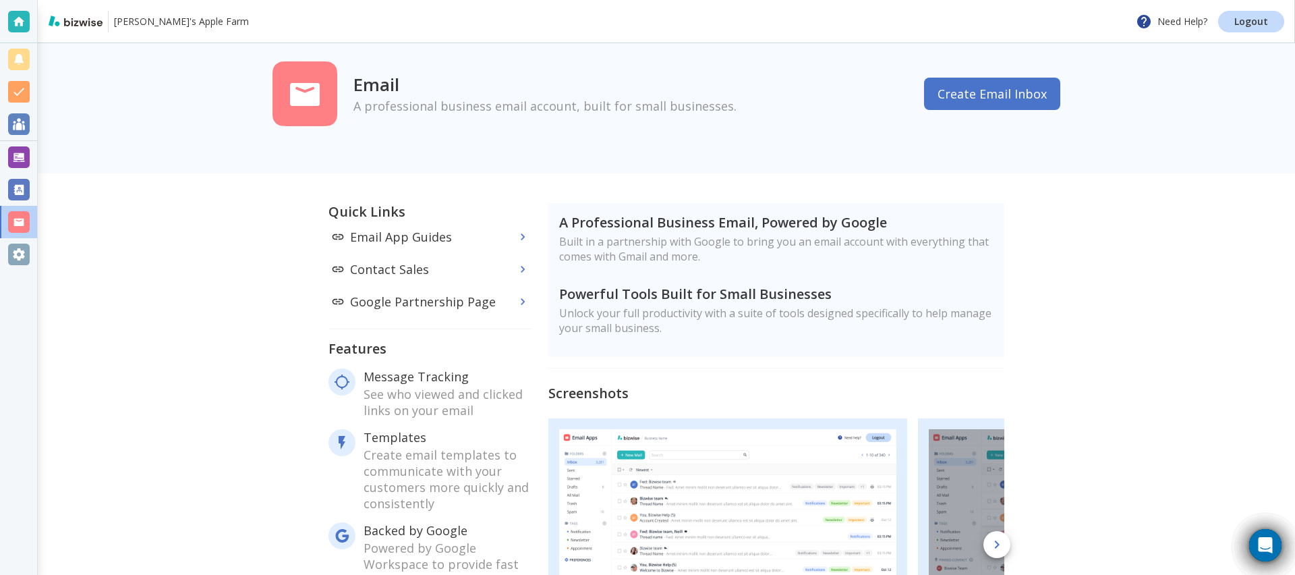
scroll to position [0, 0]
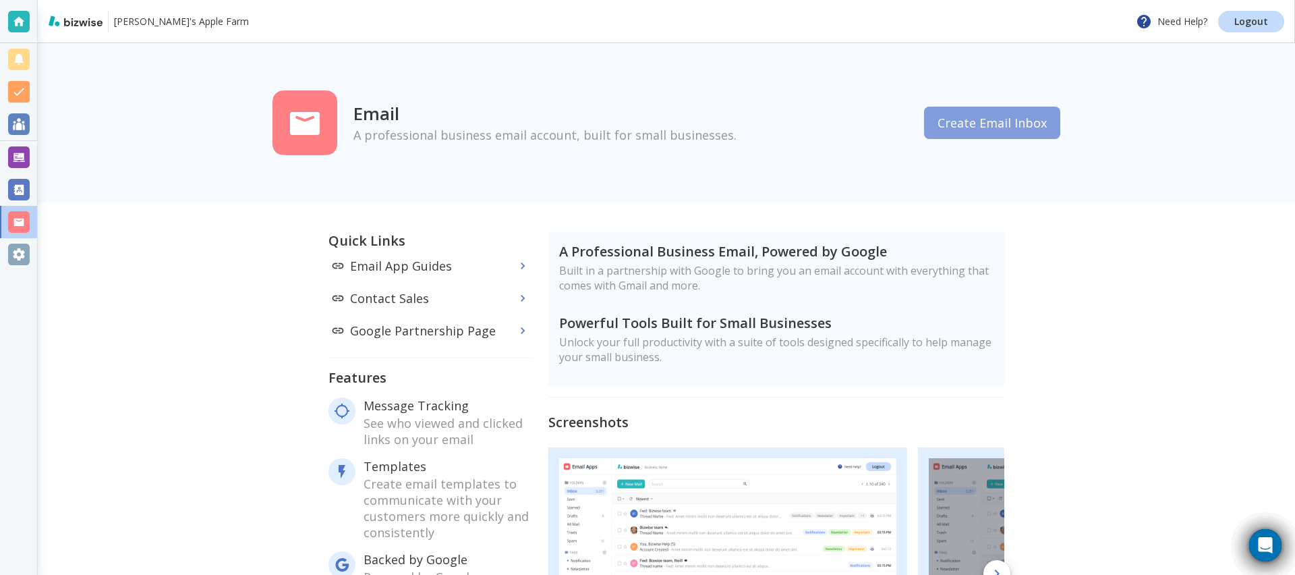
click at [1019, 123] on button "Create Email Inbox" at bounding box center [992, 123] width 136 height 32
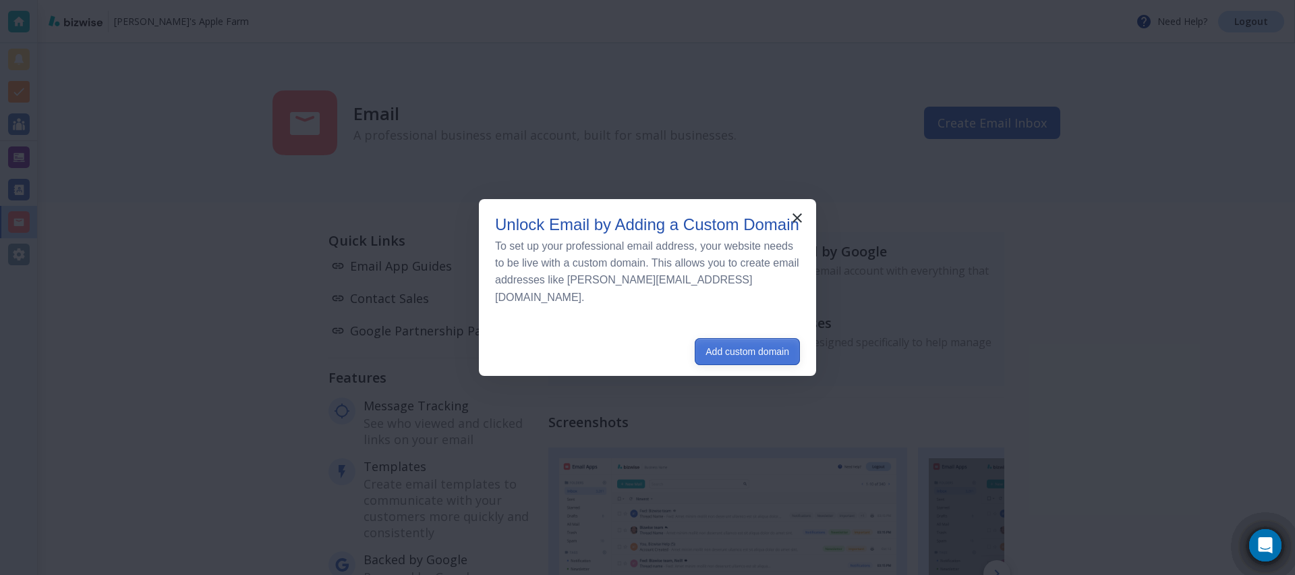
click at [727, 344] on button "Add custom domain" at bounding box center [747, 351] width 105 height 27
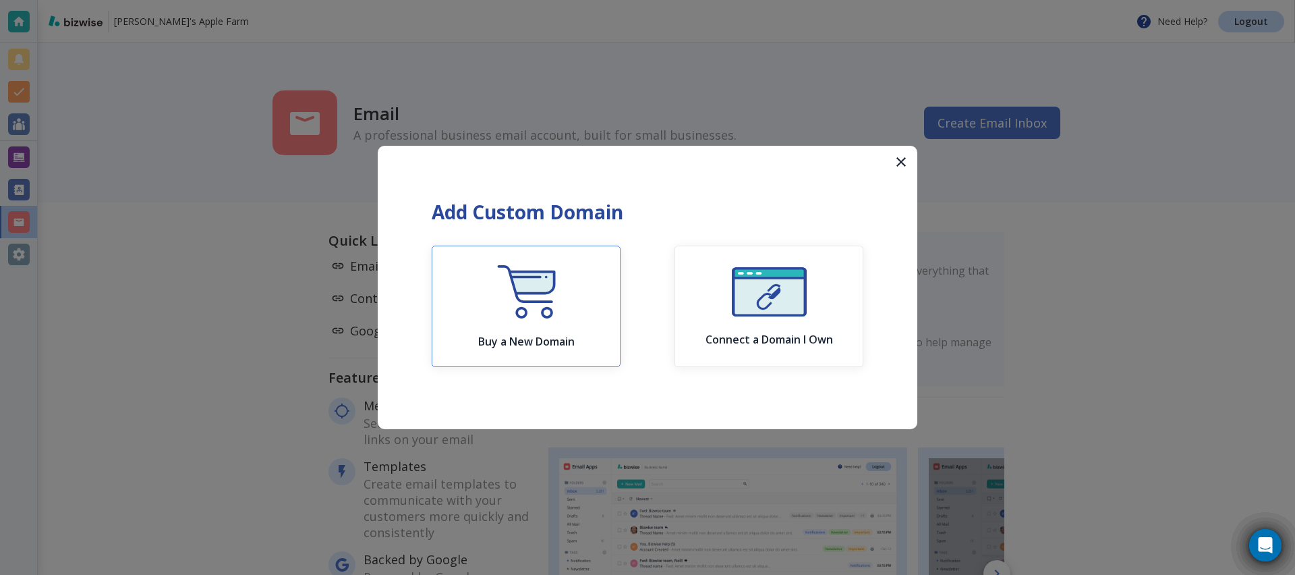
click at [582, 306] on button "Buy a New Domain" at bounding box center [526, 306] width 189 height 121
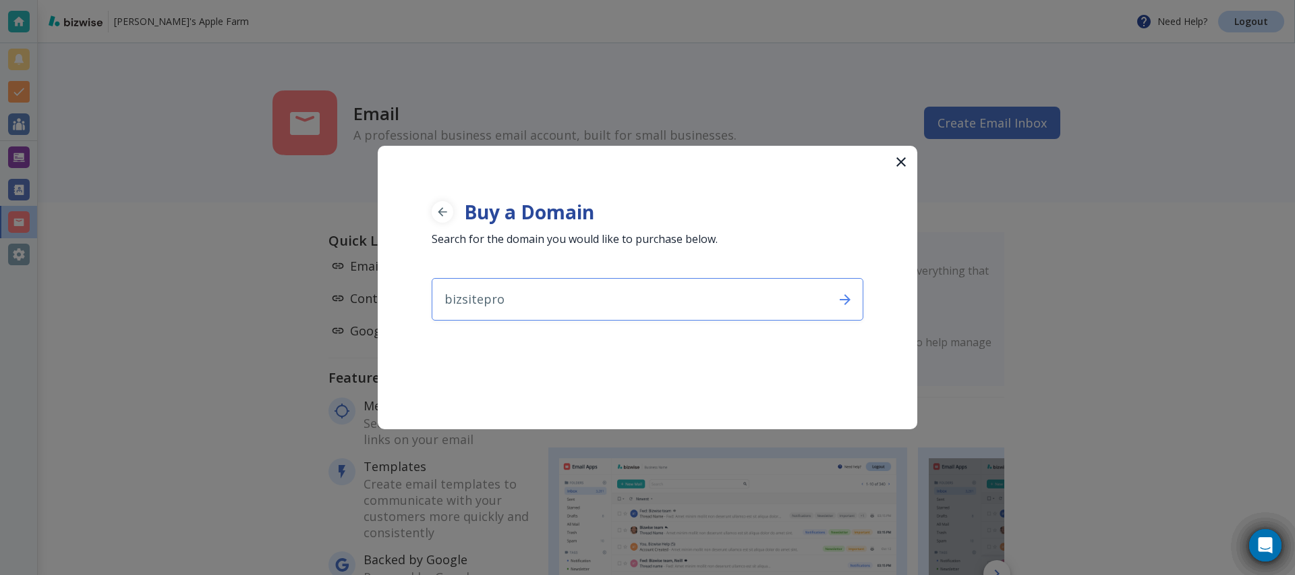
type input "bizsitepro"
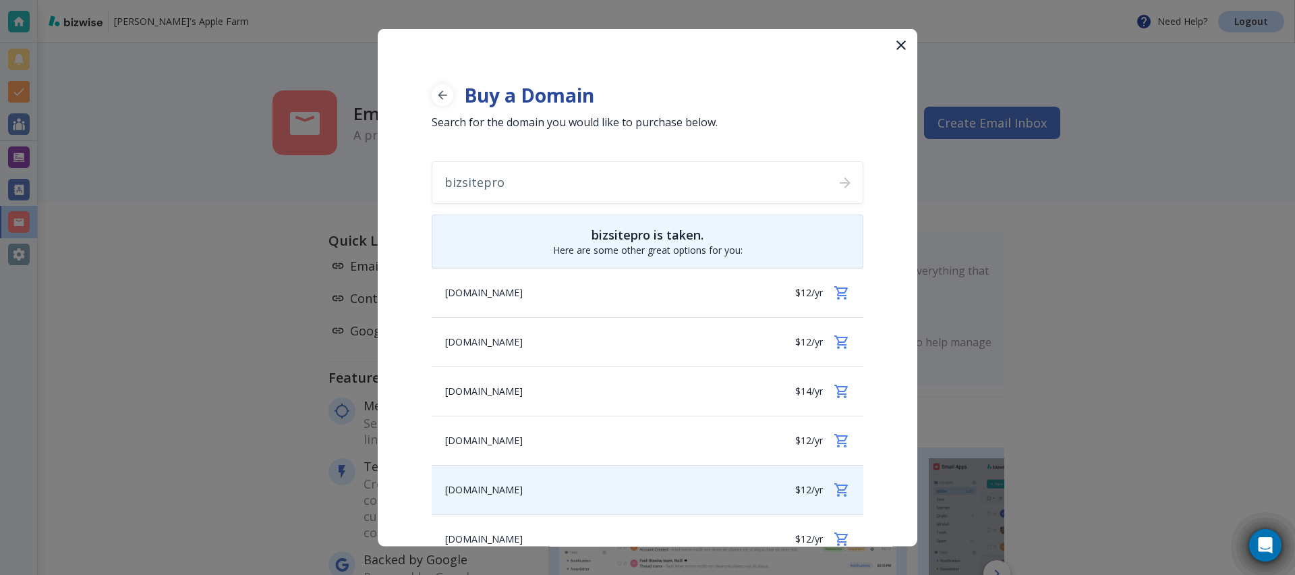
click at [712, 483] on div "bizsitespro.com $12/yr" at bounding box center [648, 489] width 432 height 49
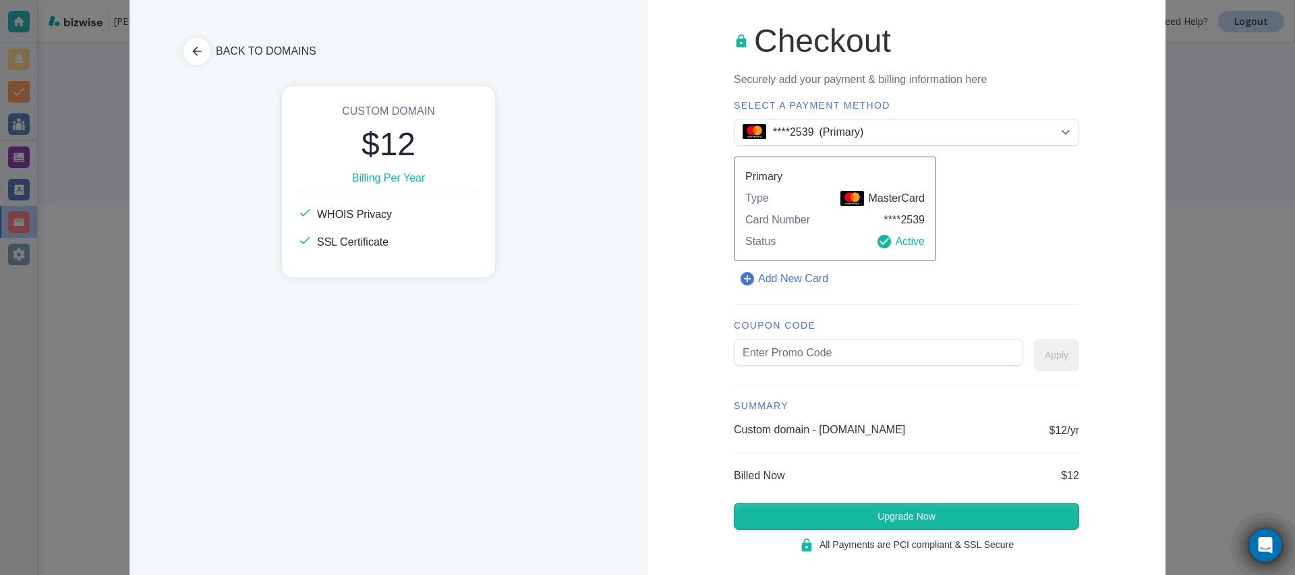
click at [828, 505] on button "Upgrade Now" at bounding box center [906, 516] width 345 height 27
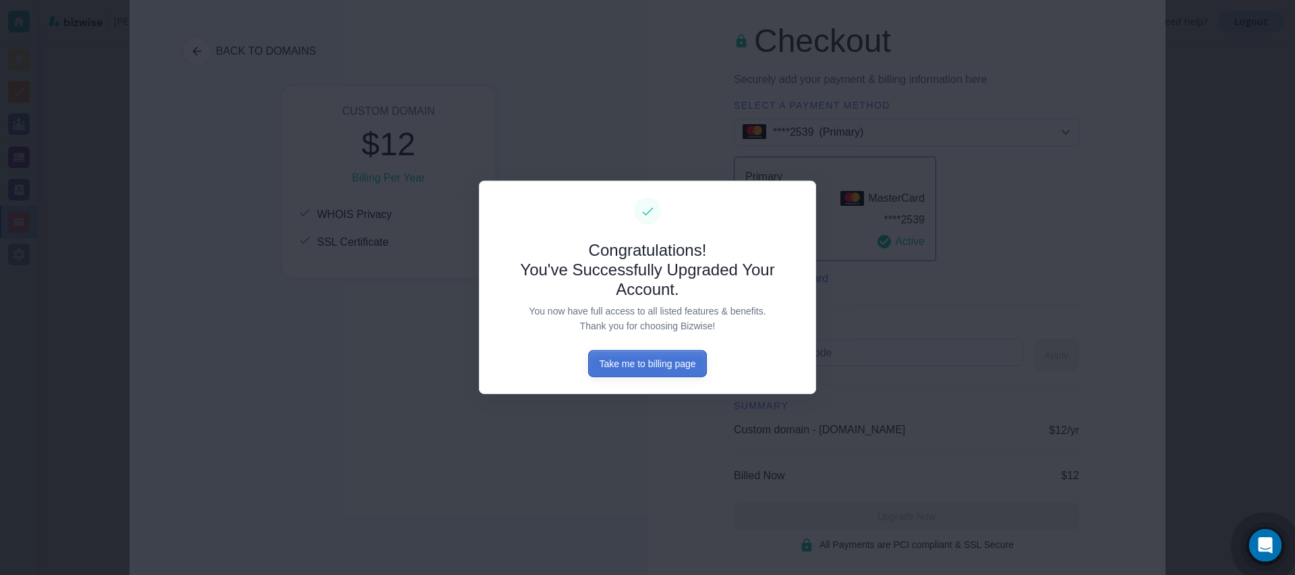
click at [682, 360] on button "Take me to billing page" at bounding box center [647, 363] width 118 height 27
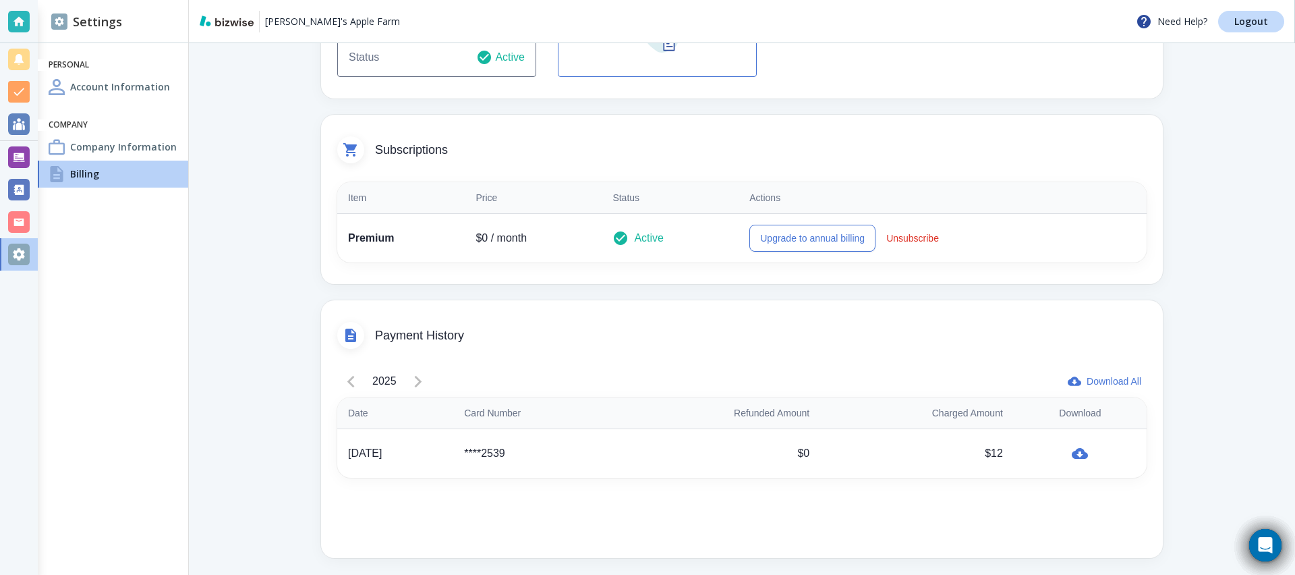
scroll to position [225, 0]
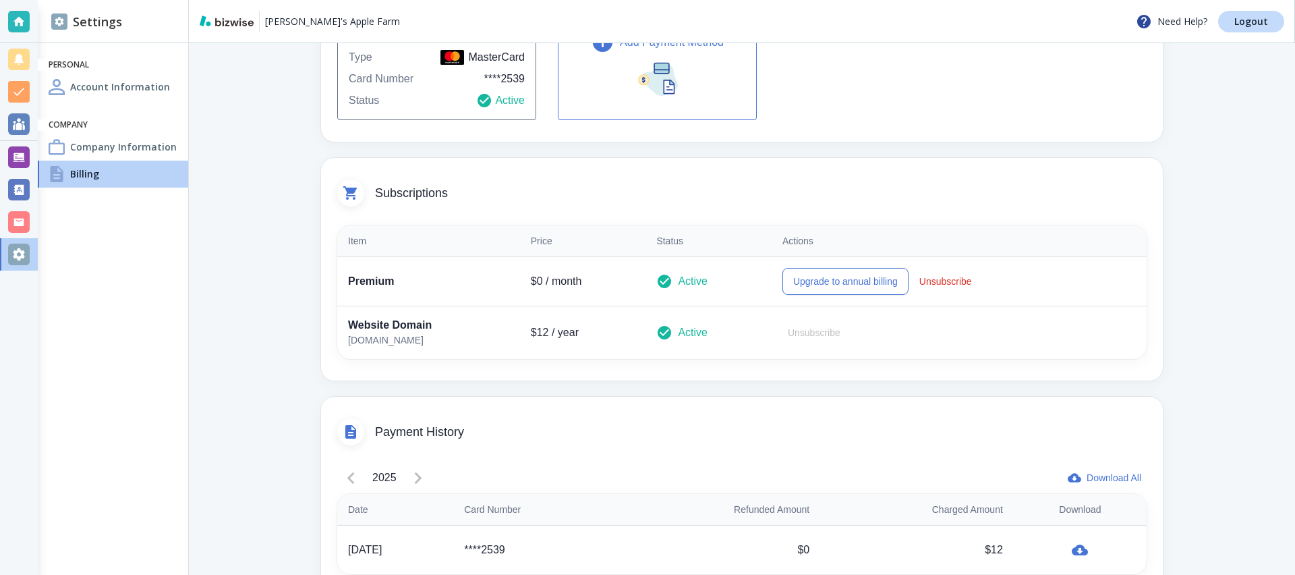
scroll to position [182, 0]
click at [394, 347] on p "[DOMAIN_NAME]" at bounding box center [428, 342] width 161 height 15
copy p "[DOMAIN_NAME]"
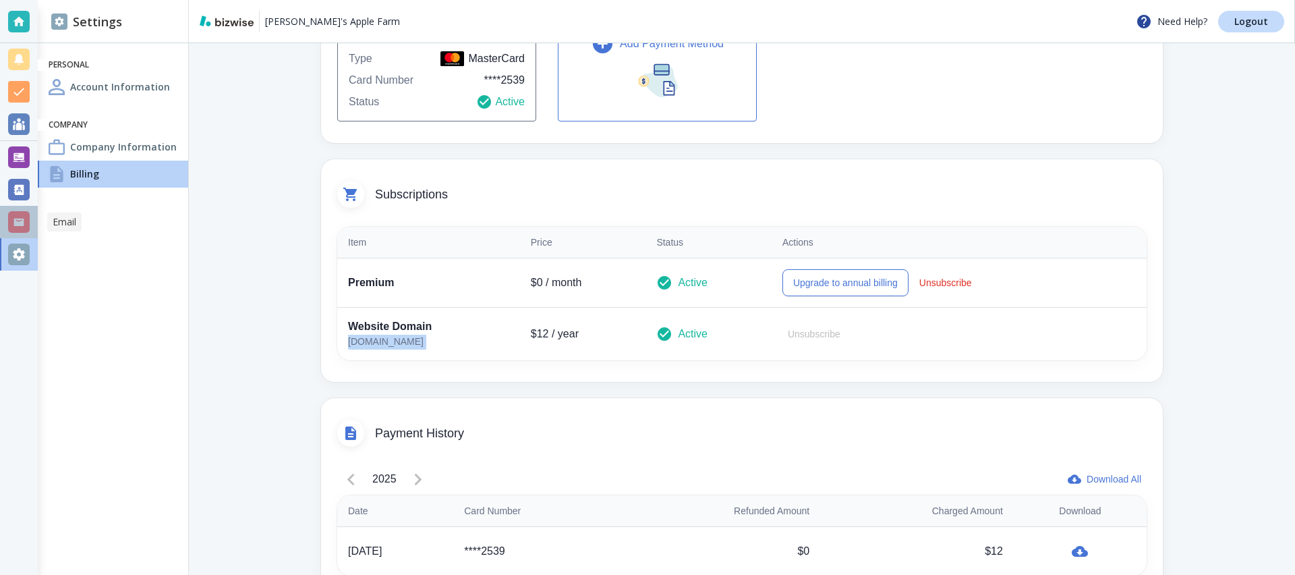
click at [18, 222] on div at bounding box center [19, 222] width 22 height 22
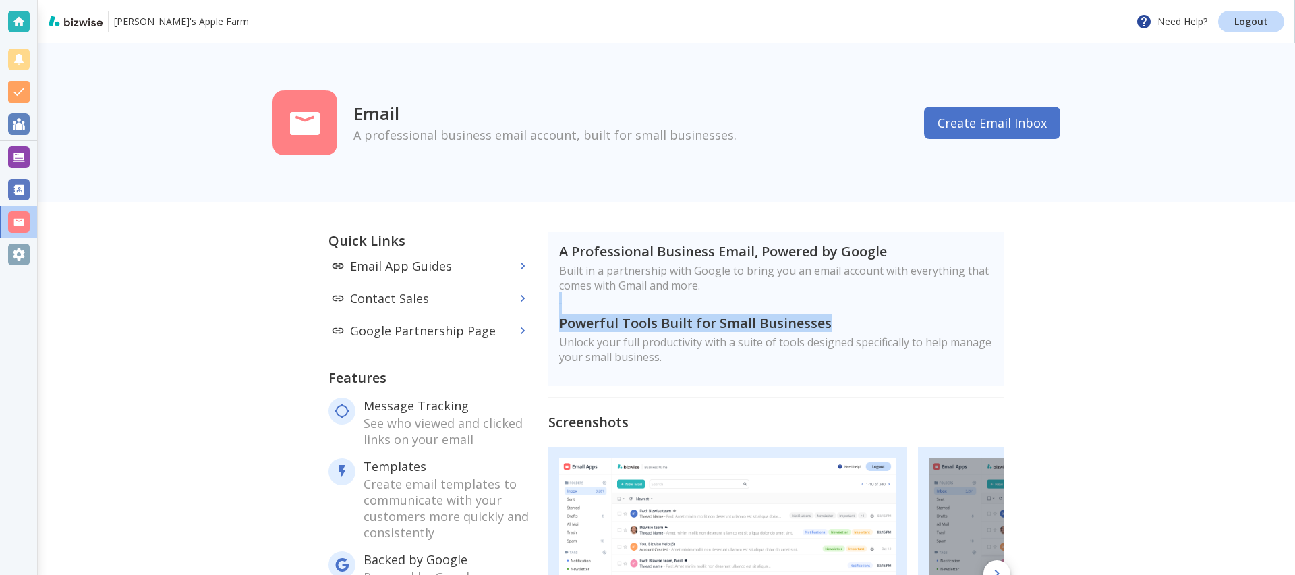
drag, startPoint x: 578, startPoint y: 311, endPoint x: 578, endPoint y: 374, distance: 62.7
click at [578, 374] on div "A Professional Business Email, Powered by Google Built in a partnership with Go…" at bounding box center [776, 309] width 456 height 154
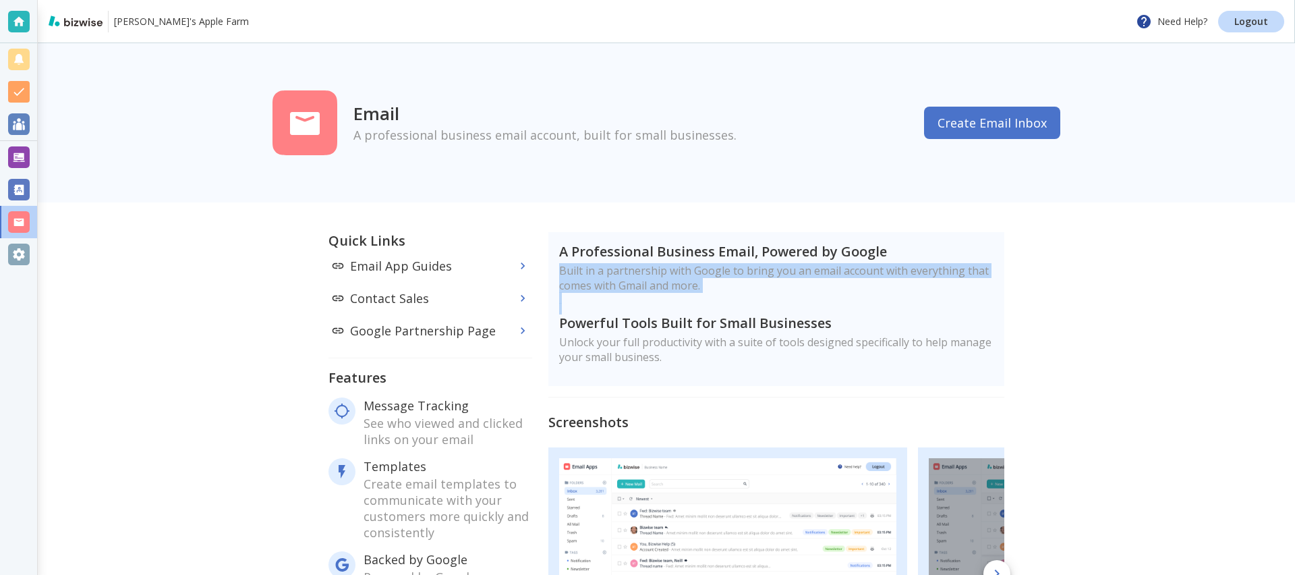
drag, startPoint x: 554, startPoint y: 315, endPoint x: 555, endPoint y: 293, distance: 21.6
click at [555, 293] on div "A Professional Business Email, Powered by Google Built in a partnership with Go…" at bounding box center [776, 309] width 456 height 154
click at [992, 117] on button "Create Email Inbox" at bounding box center [992, 123] width 136 height 32
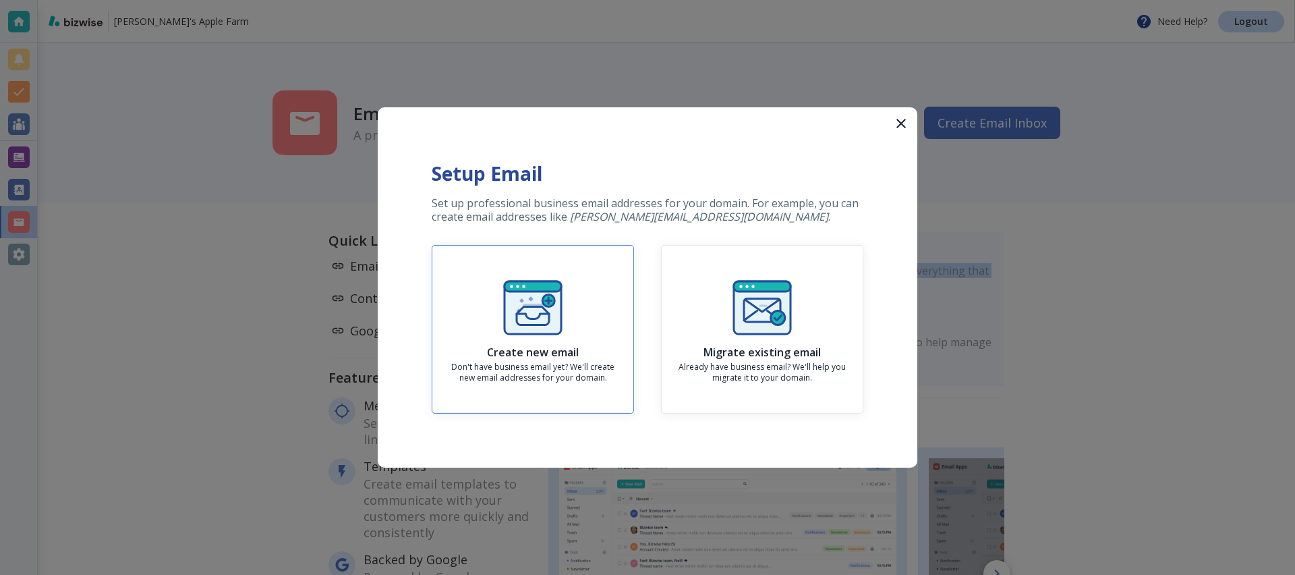
click at [621, 362] on p "Don't have business email yet? We'll create new email addresses for your domain." at bounding box center [532, 373] width 179 height 22
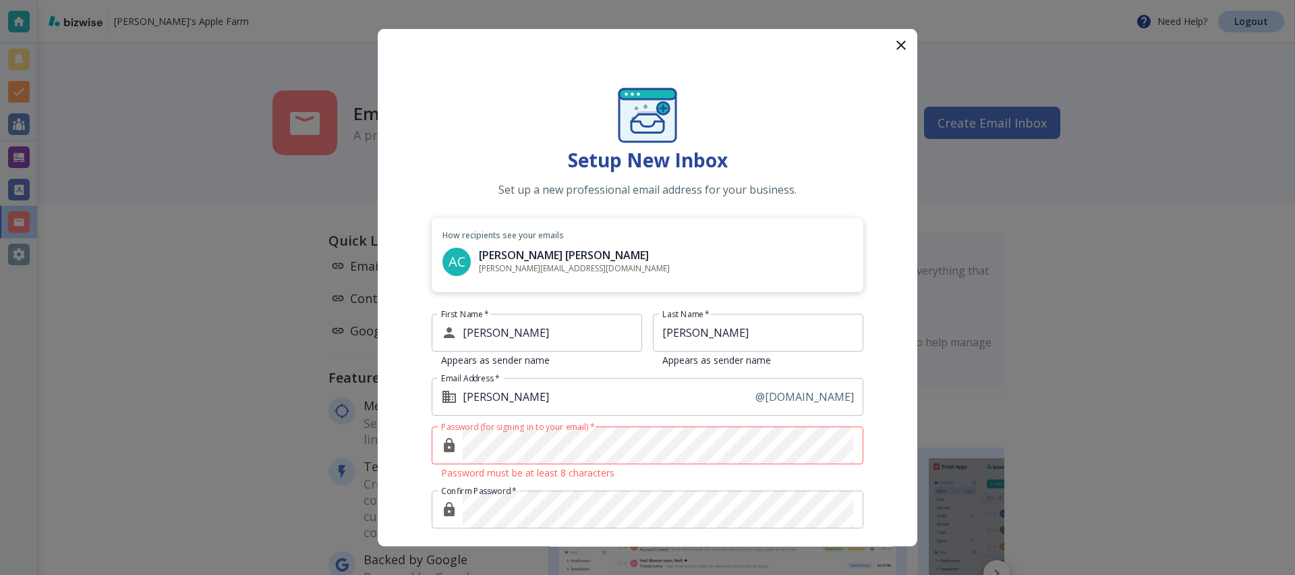
click at [893, 45] on icon "button" at bounding box center [901, 45] width 16 height 16
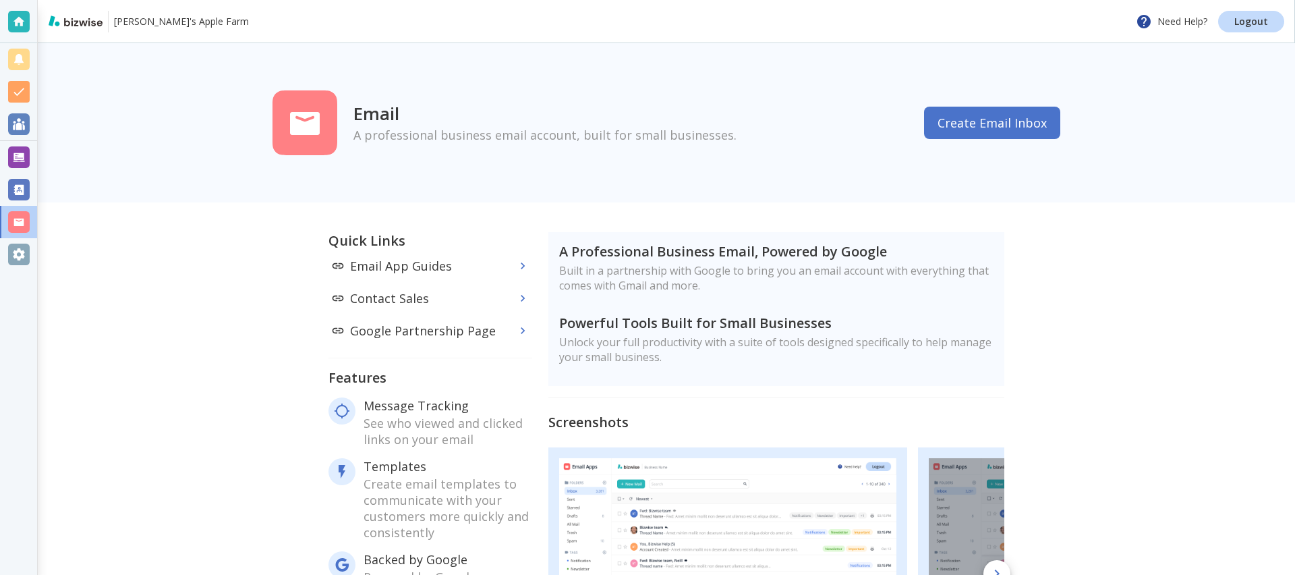
click at [985, 114] on button "Create Email Inbox" at bounding box center [992, 123] width 136 height 32
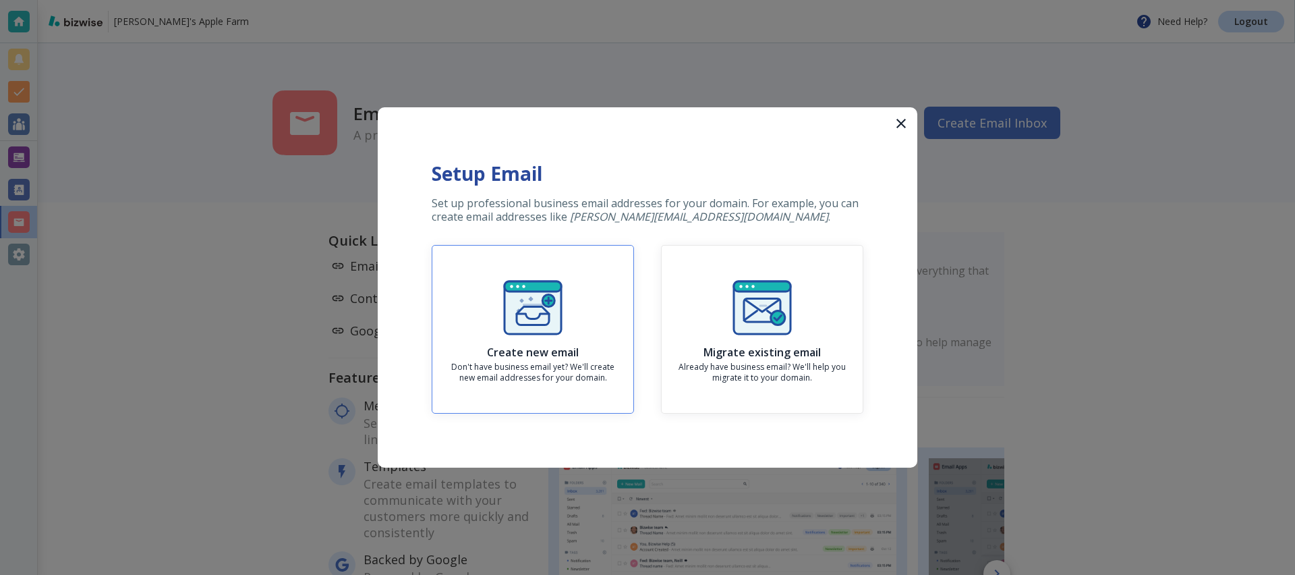
click at [583, 320] on div "Create new email Don't have business email yet? We'll create new email addresse…" at bounding box center [532, 329] width 179 height 108
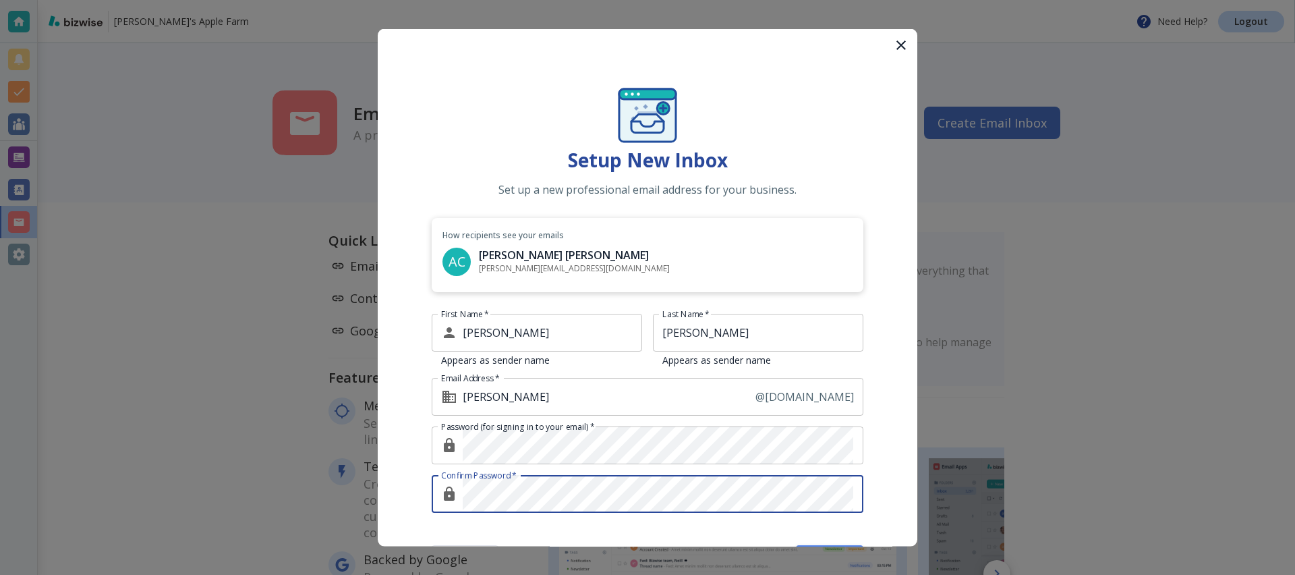
scroll to position [50, 0]
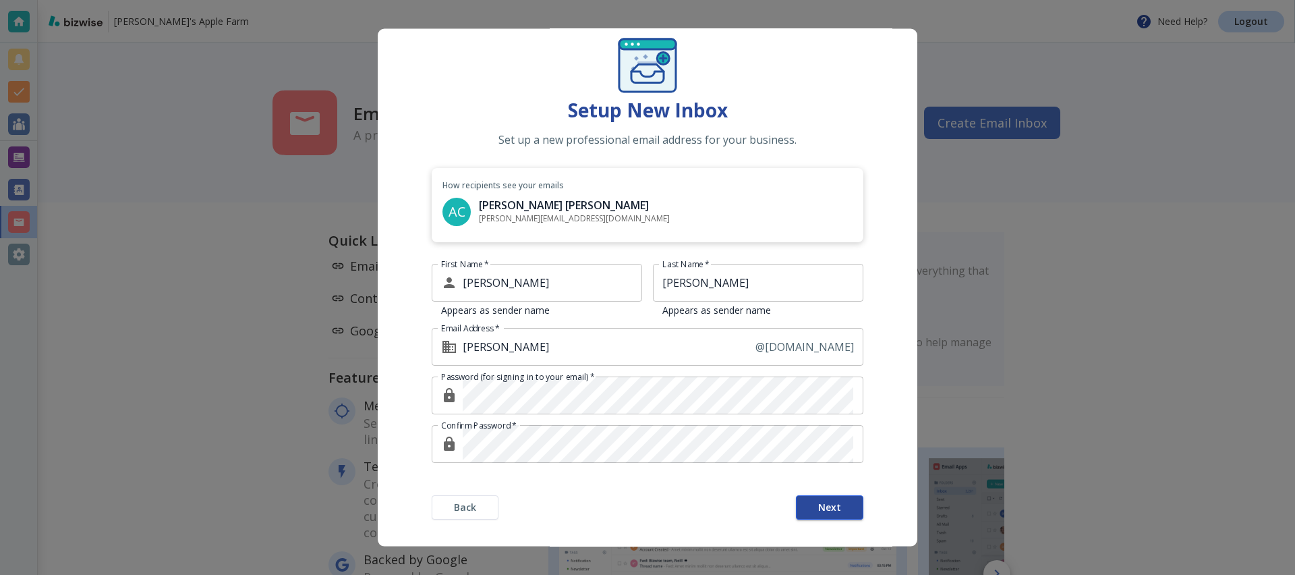
click at [817, 513] on button "Next" at bounding box center [829, 507] width 67 height 24
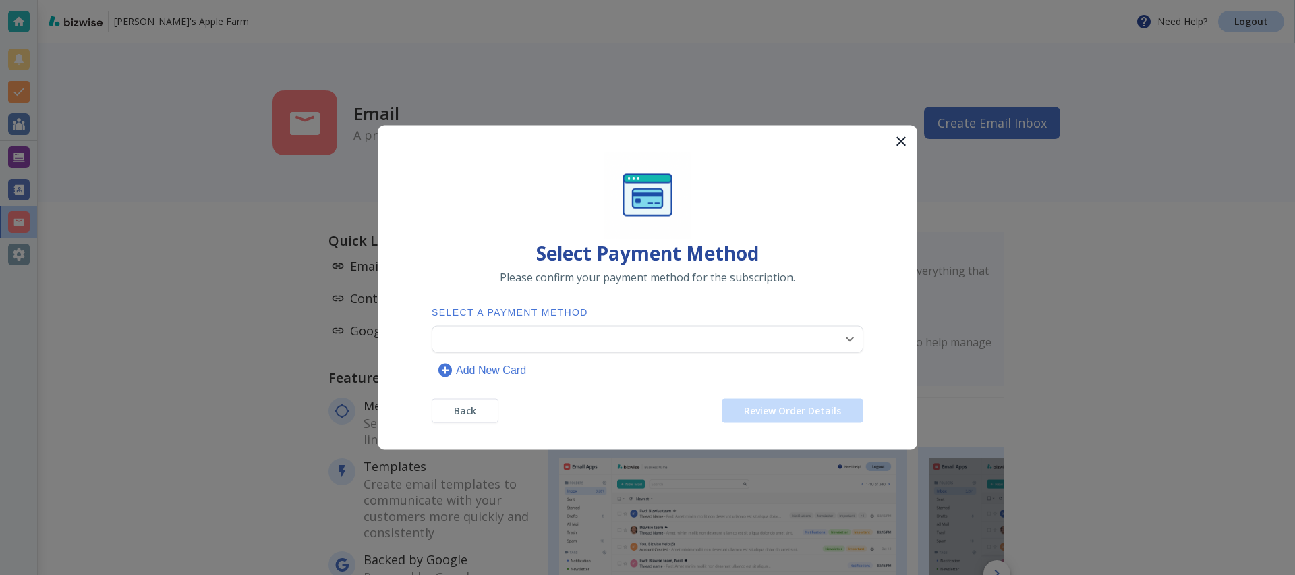
click at [737, 0] on body "Antonio's Apple Farm Need Help? Logout Email A professional business email acco…" at bounding box center [647, 0] width 1295 height 0
click at [721, 369] on li "**** 2539 (Primary)" at bounding box center [648, 372] width 418 height 22
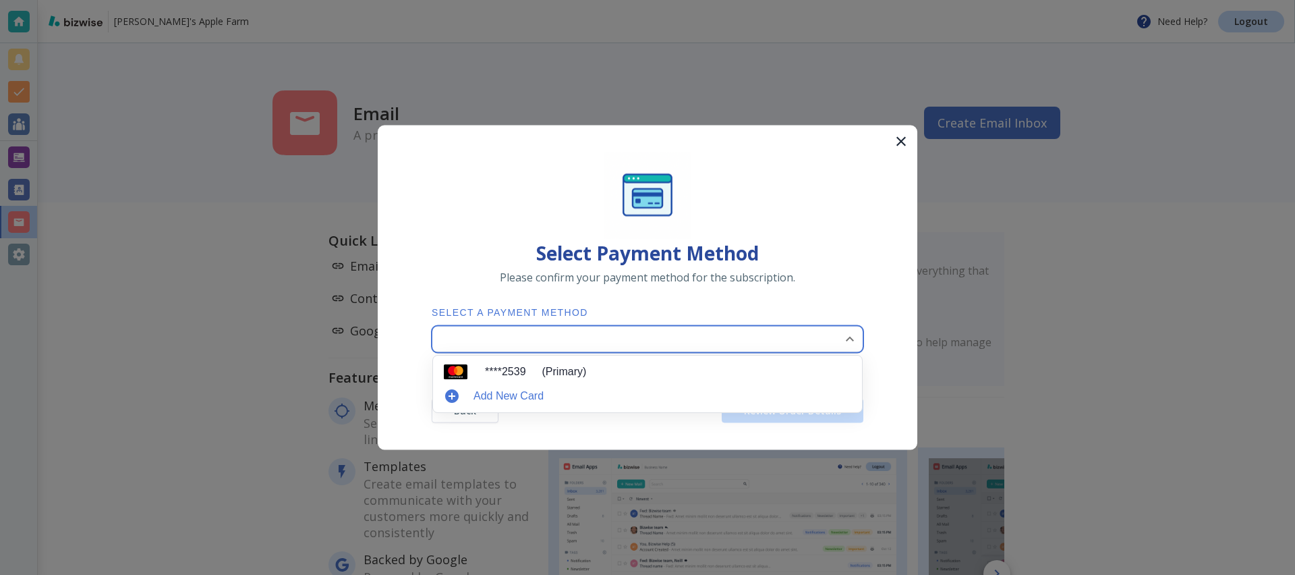
type input "0"
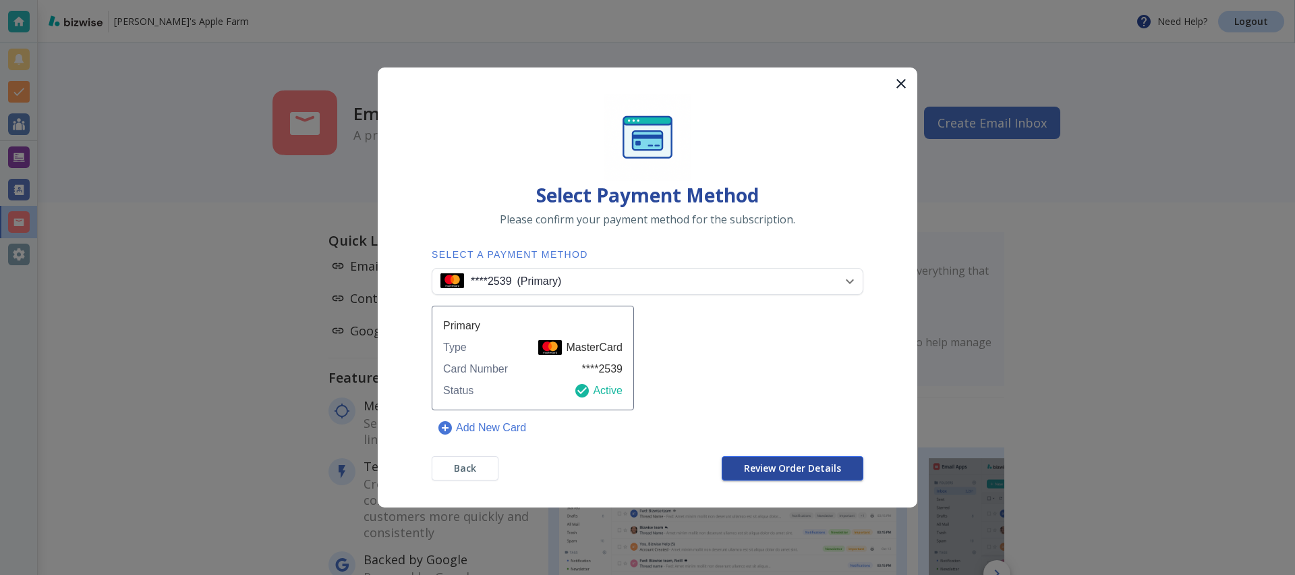
click at [812, 470] on span "Review Order Details" at bounding box center [792, 467] width 97 height 9
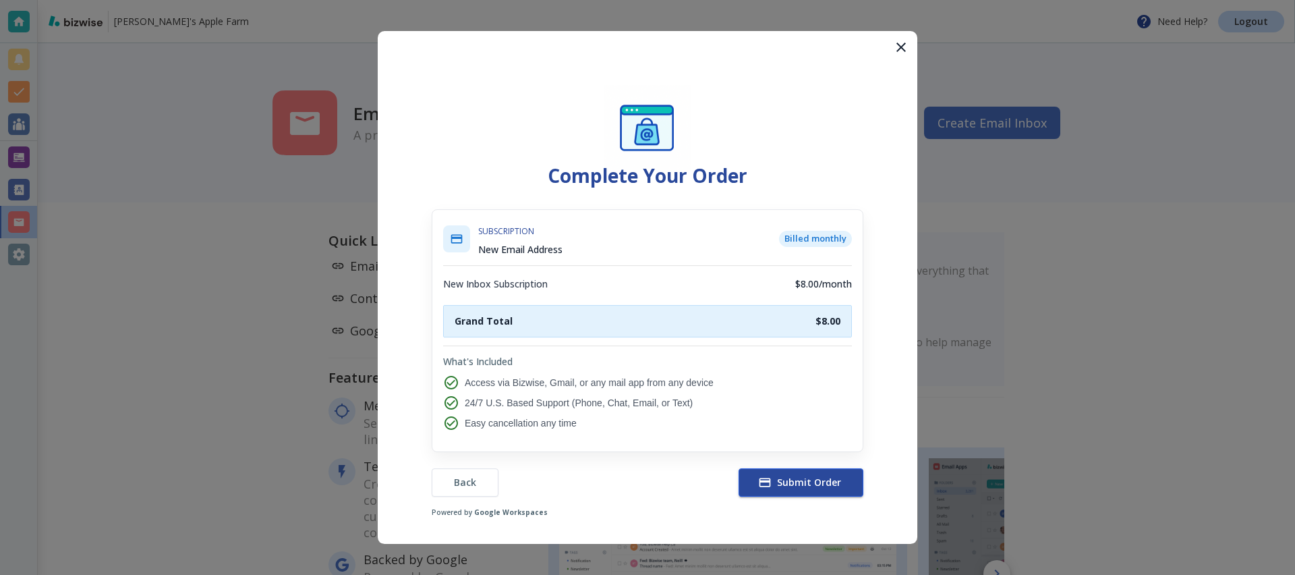
click at [812, 482] on span "Submit Order" at bounding box center [801, 482] width 80 height 13
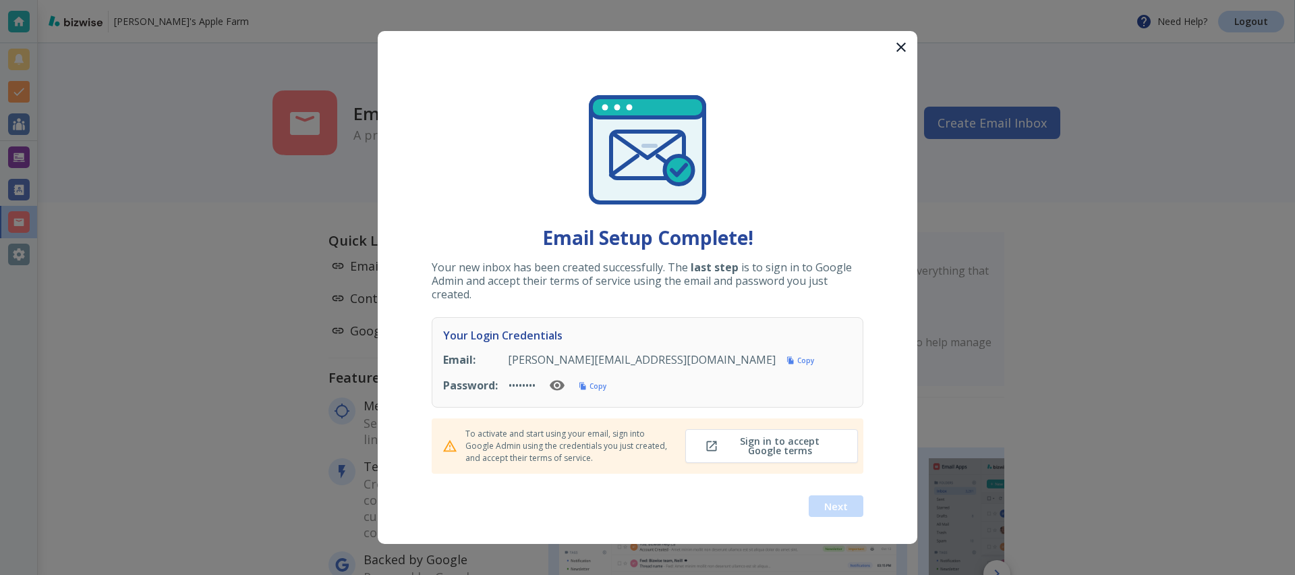
click at [595, 380] on div "Copy" at bounding box center [593, 385] width 28 height 11
click at [595, 387] on h6 "Copy" at bounding box center [598, 385] width 17 height 9
click at [744, 455] on button "Sign in to accept Google terms" at bounding box center [771, 446] width 173 height 34
click at [837, 507] on span "Next" at bounding box center [836, 505] width 24 height 9
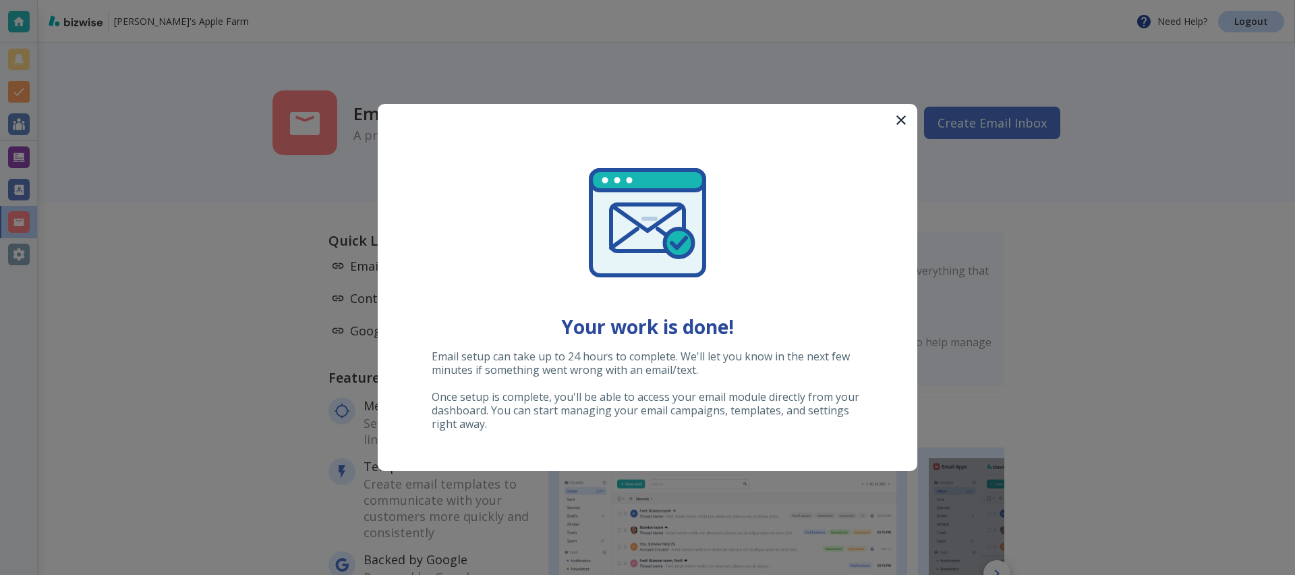
click at [912, 121] on button "button" at bounding box center [901, 120] width 32 height 32
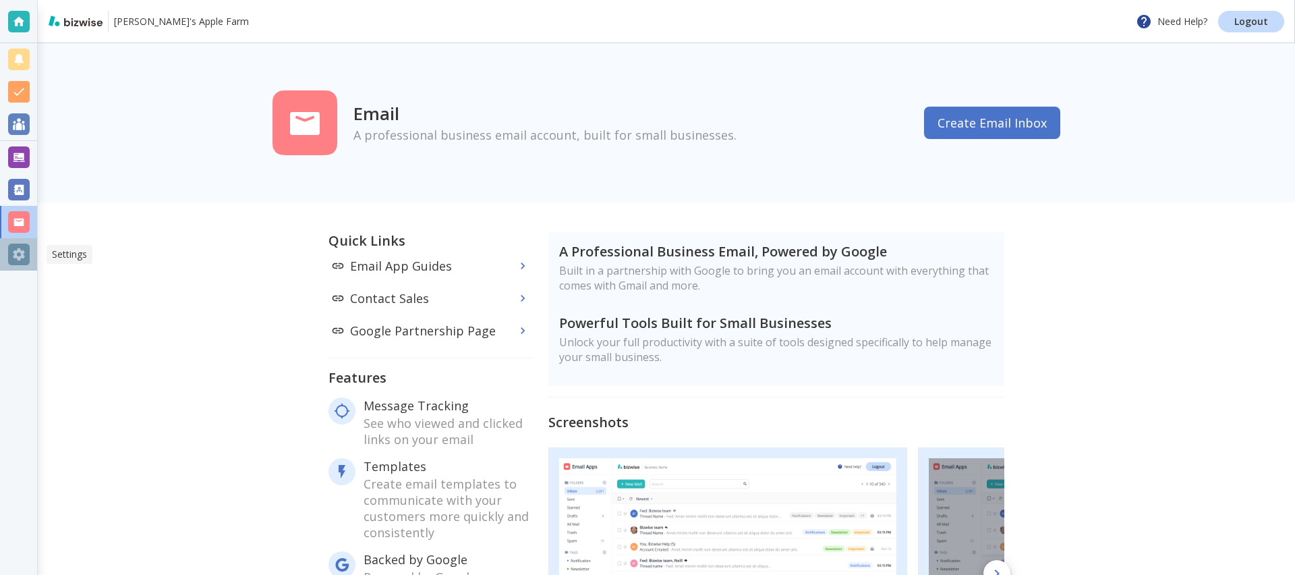
click at [15, 251] on div at bounding box center [19, 255] width 22 height 22
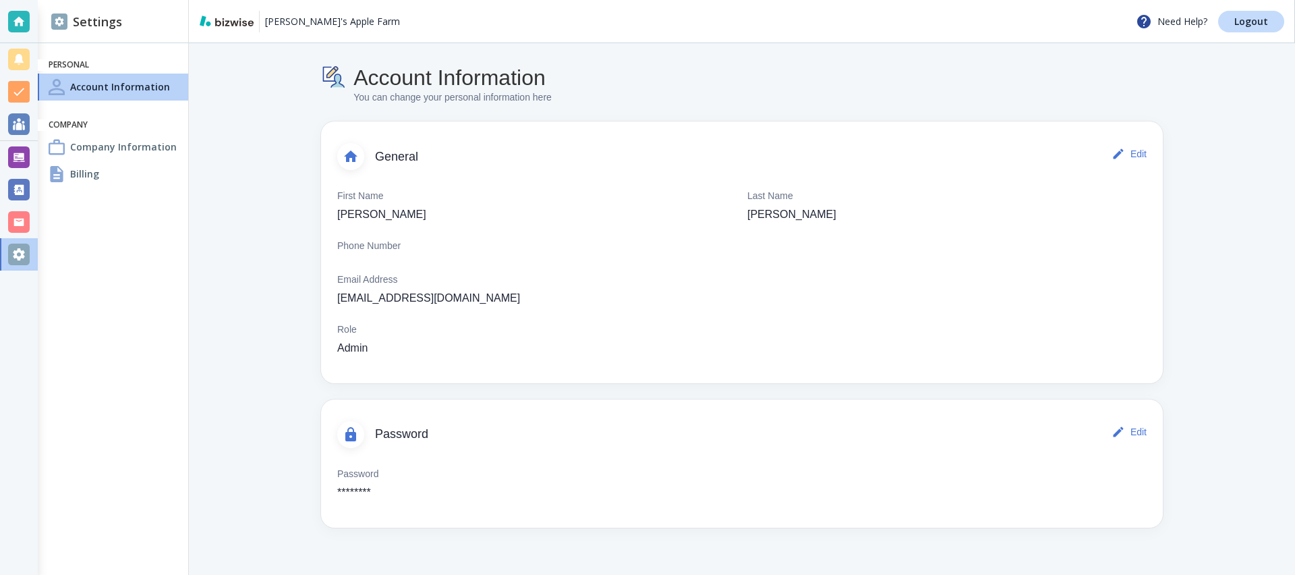
click at [113, 157] on div "Company Information" at bounding box center [113, 147] width 150 height 27
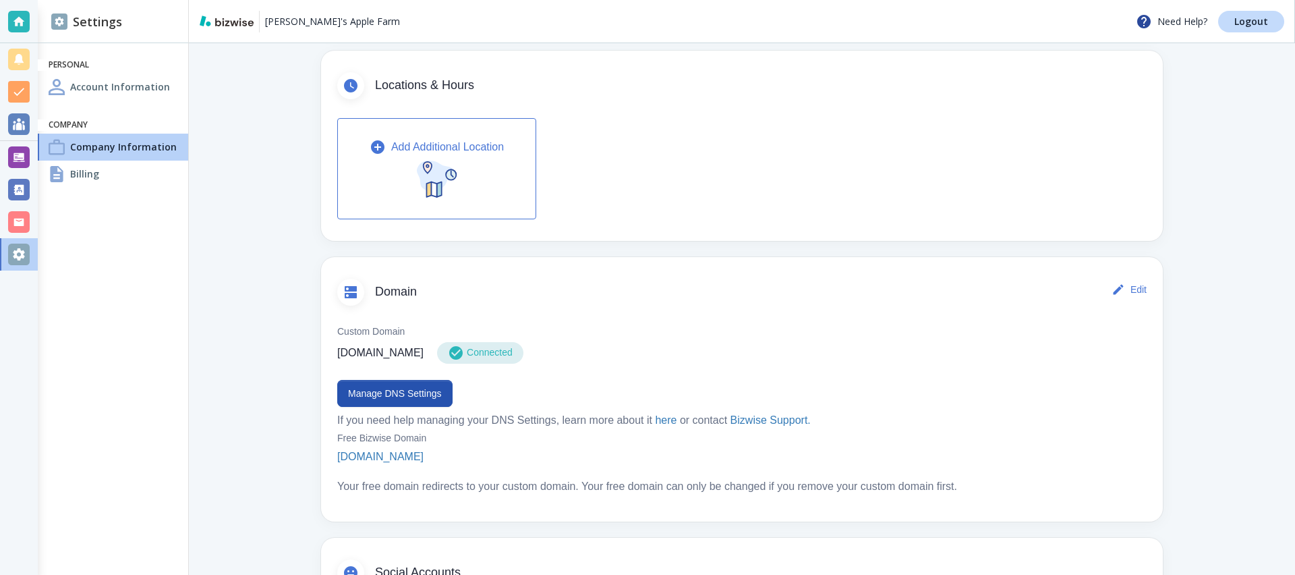
scroll to position [471, 0]
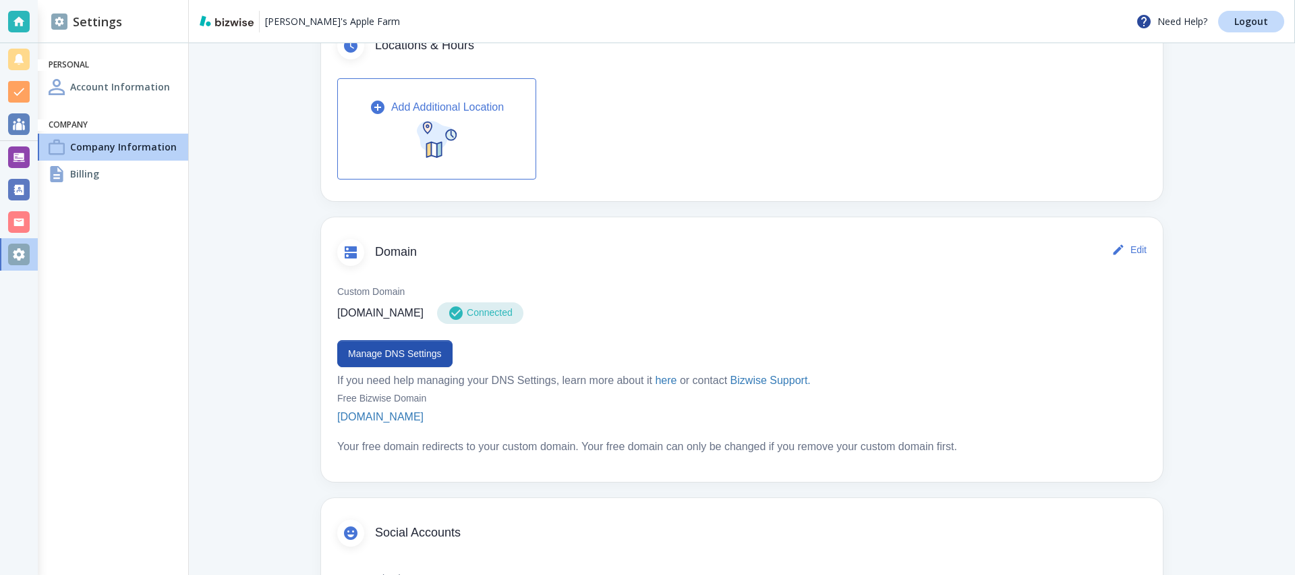
click at [394, 316] on p "bizsitespro.com" at bounding box center [380, 313] width 86 height 16
copy div "bizsitespro.com"
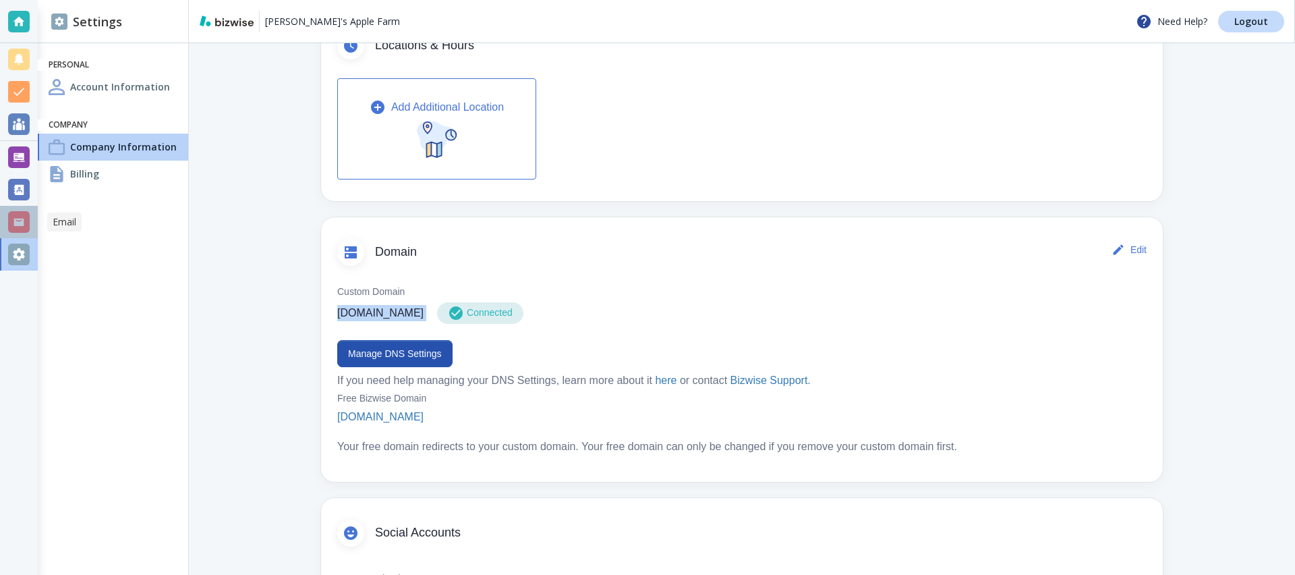
click at [25, 223] on div at bounding box center [19, 222] width 22 height 22
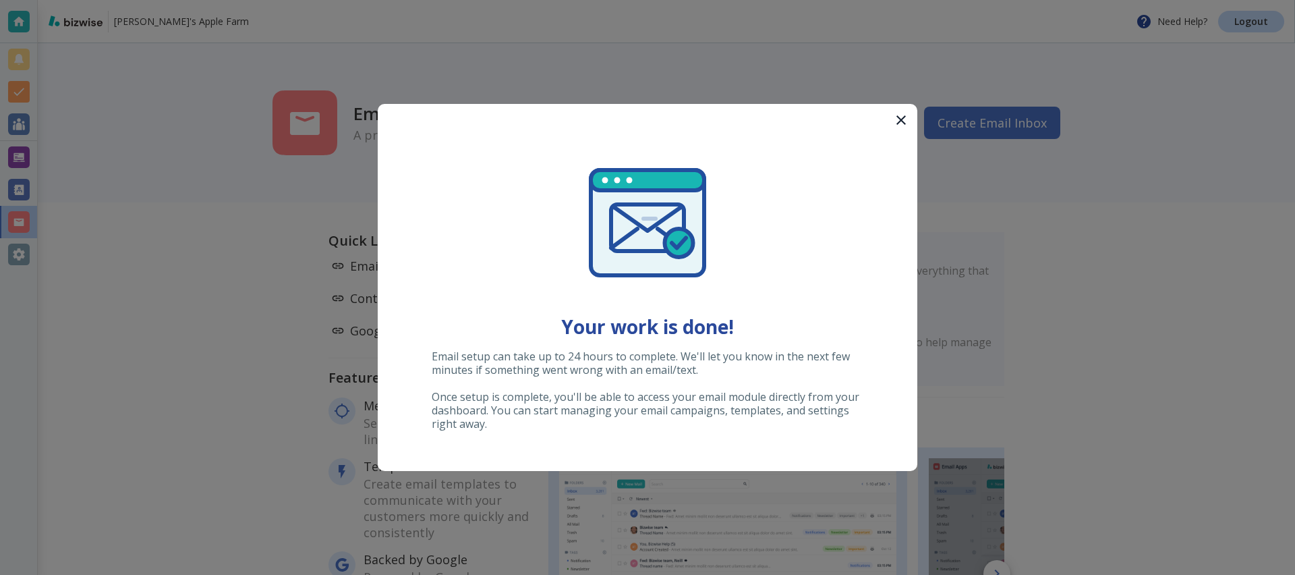
click at [900, 130] on button "button" at bounding box center [901, 120] width 32 height 32
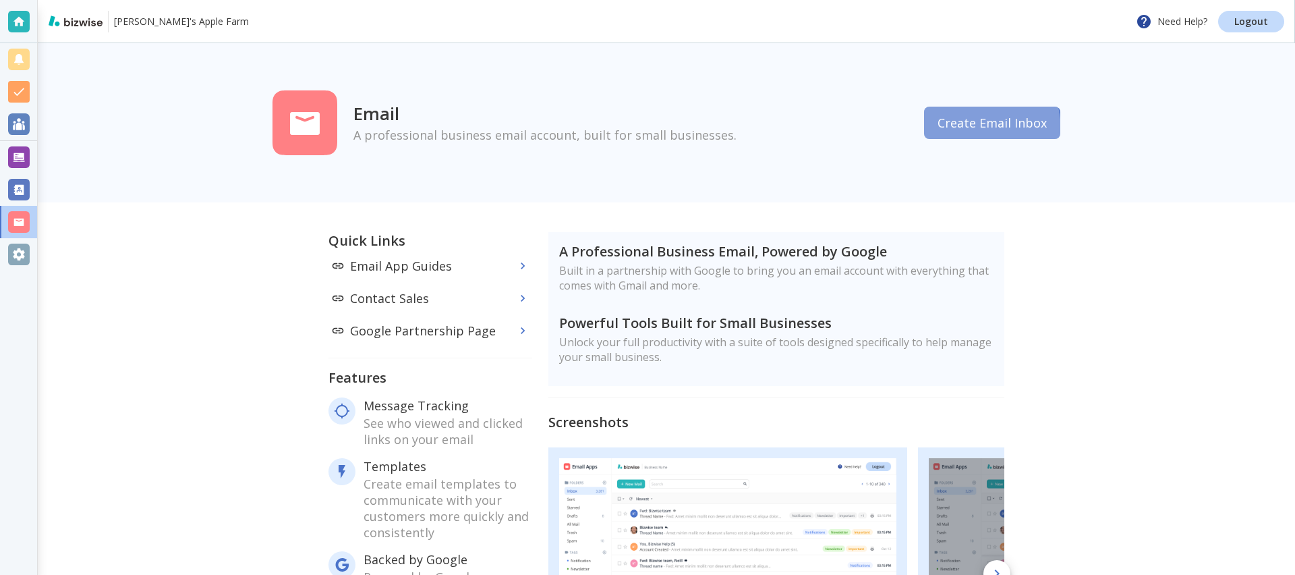
click at [938, 132] on button "Create Email Inbox" at bounding box center [992, 123] width 136 height 32
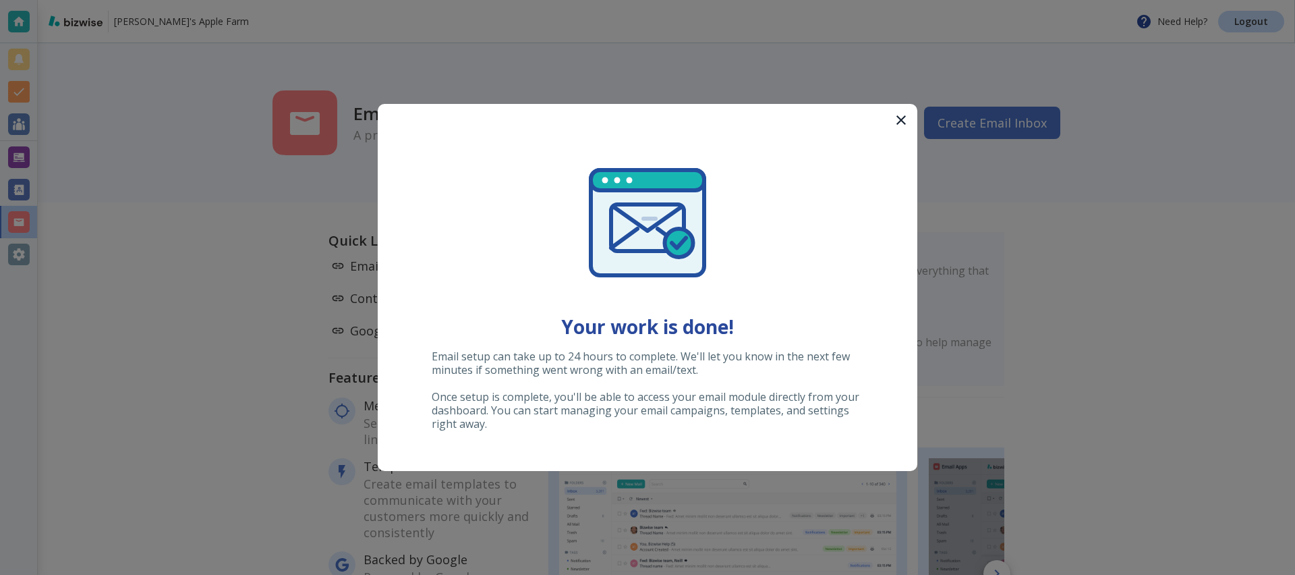
click at [78, 217] on div at bounding box center [647, 287] width 1295 height 575
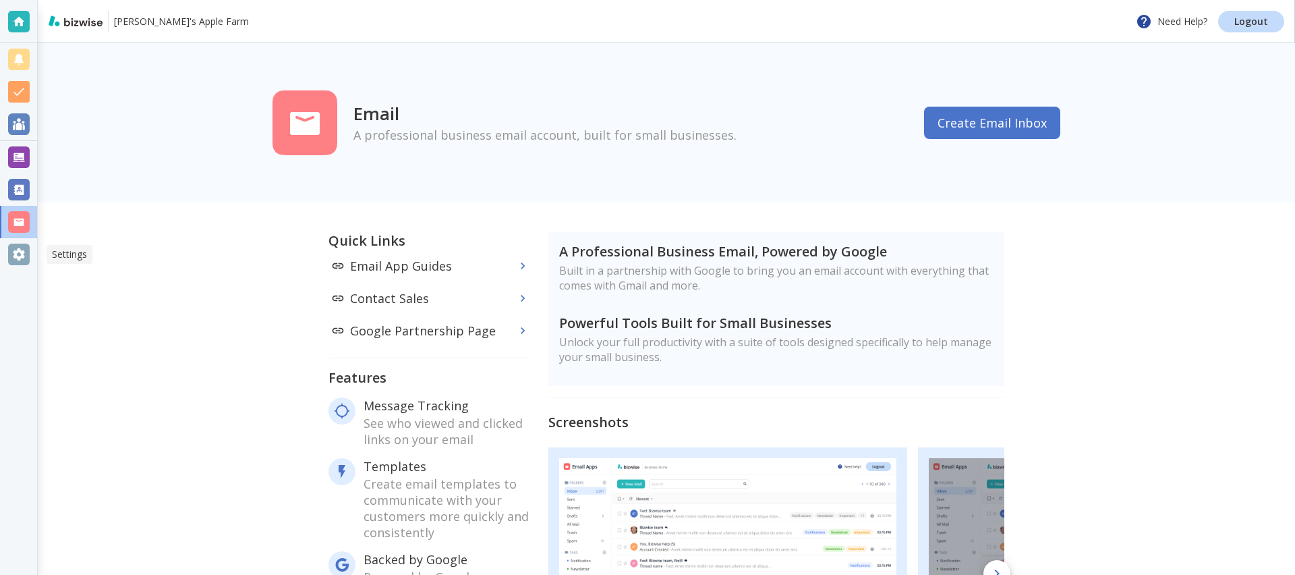
click at [11, 251] on div at bounding box center [19, 255] width 22 height 22
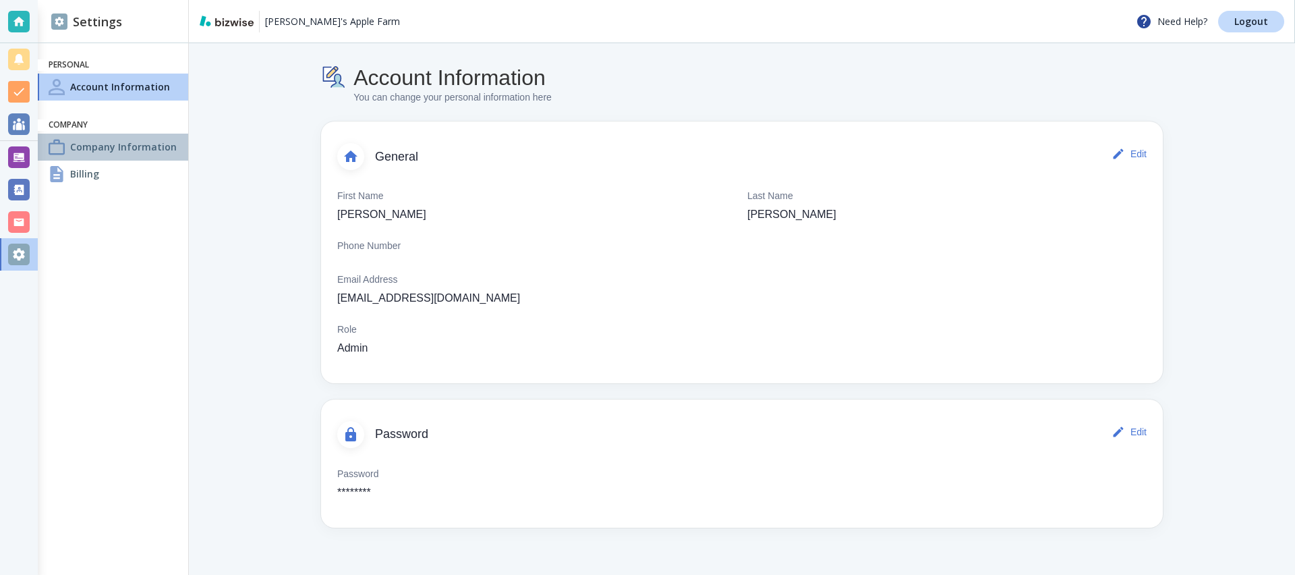
click at [133, 140] on h4 "Company Information" at bounding box center [123, 147] width 107 height 14
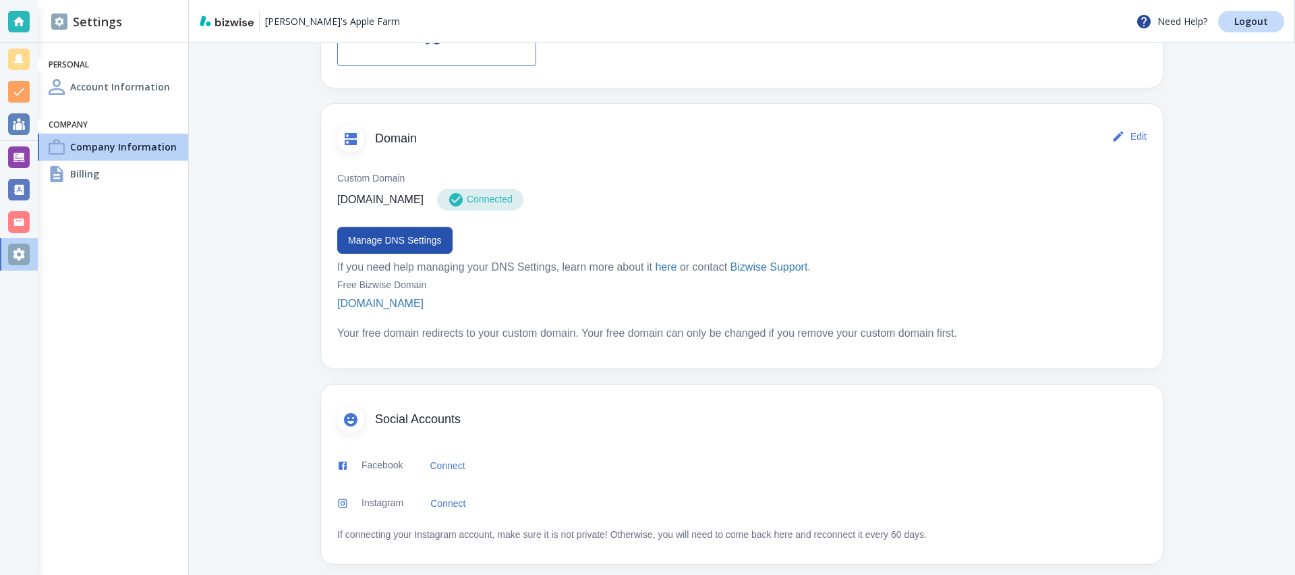
scroll to position [595, 0]
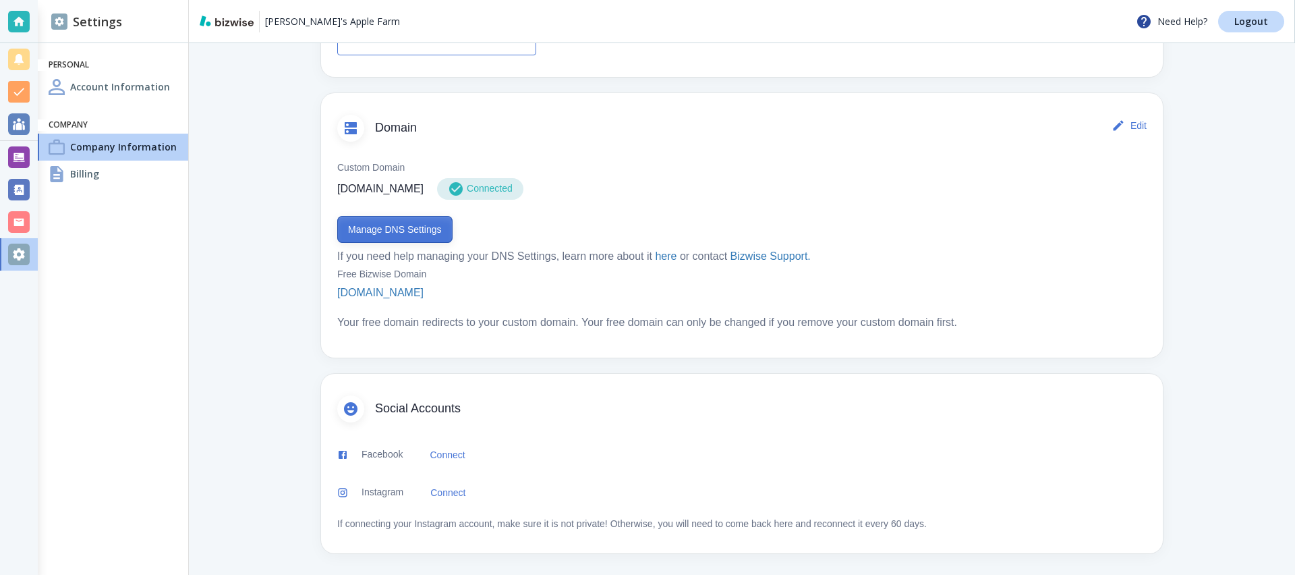
click at [416, 228] on button "Manage DNS Settings" at bounding box center [394, 229] width 115 height 27
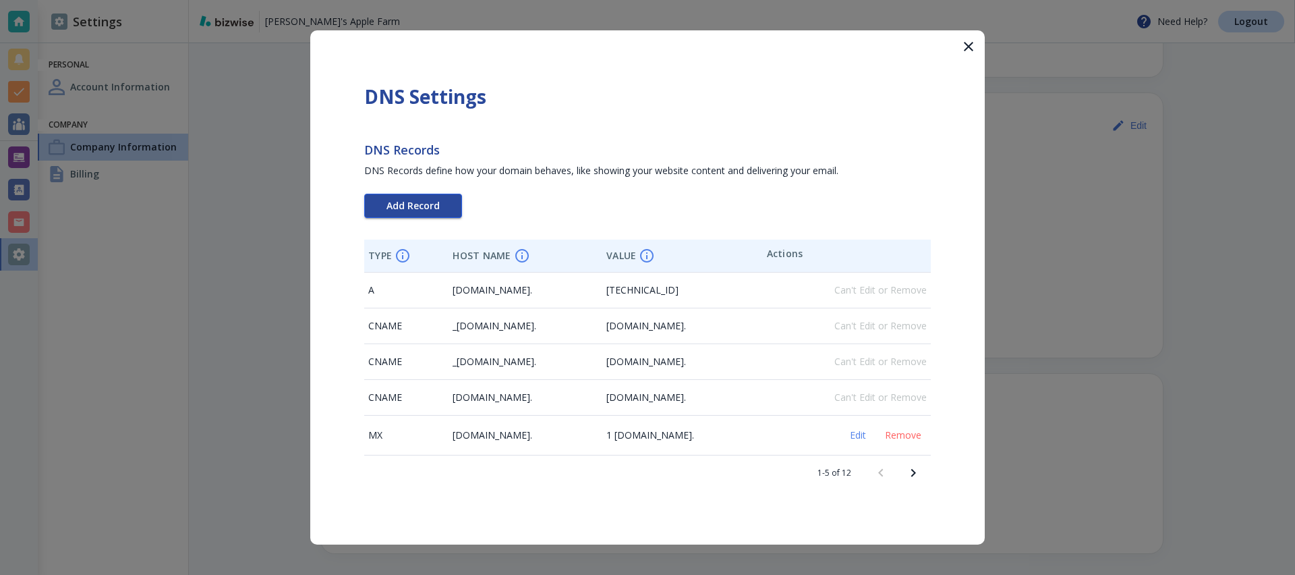
click at [447, 209] on button "Add Record" at bounding box center [413, 206] width 98 height 24
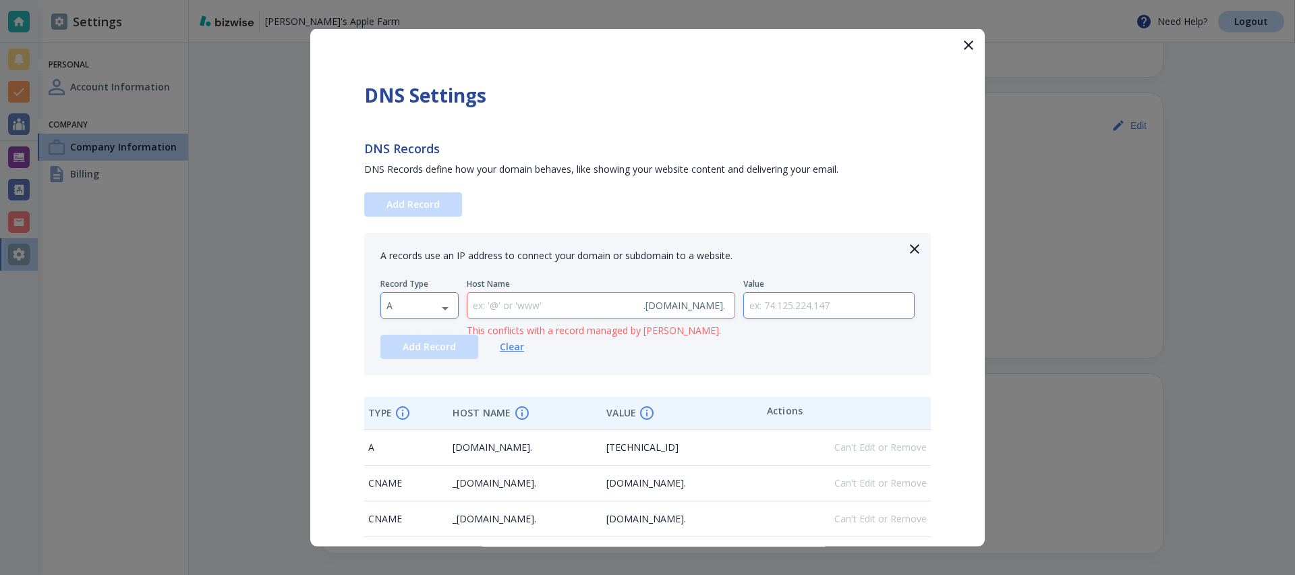
click at [437, 0] on body "Antonio's Apple Farm Need Help? Logout Settings Personal Account Information Co…" at bounding box center [647, 0] width 1295 height 0
click at [420, 394] on li "TXT" at bounding box center [419, 392] width 77 height 22
type input "TXT"
click at [815, 303] on input "text" at bounding box center [829, 305] width 171 height 25
paste input "google-site-verification=L81ZlKvtcvV4xNiaMw3kVylMn-EGlkUci6Zj1dK3CJ8"
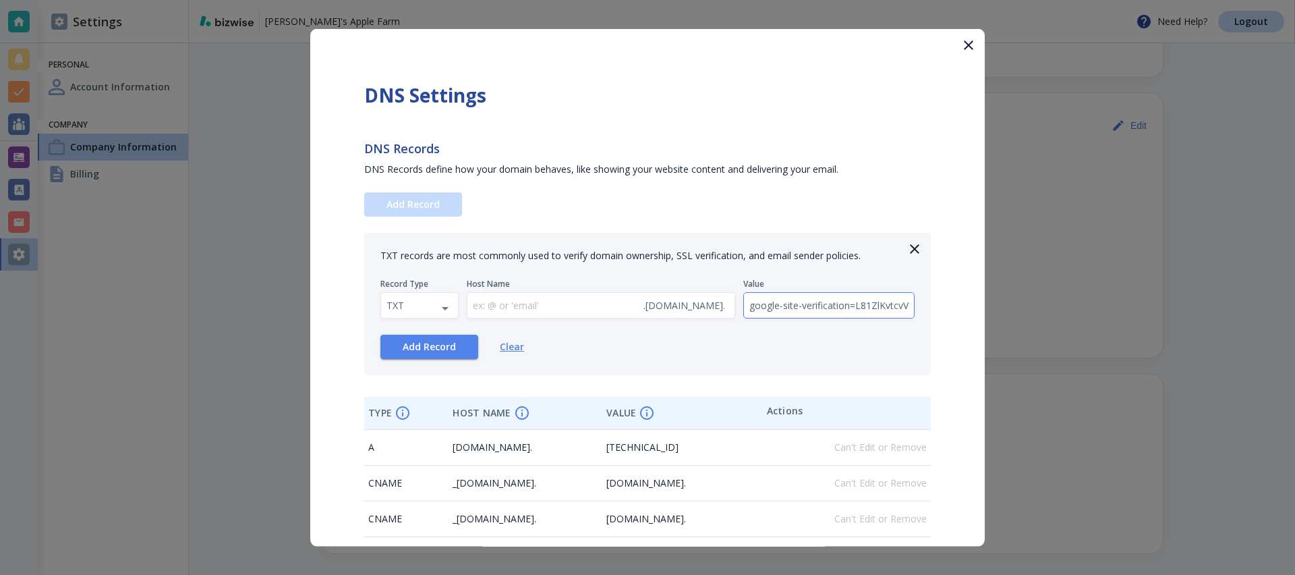
scroll to position [0, 163]
type input "google-site-verification=L81ZlKvtcvV4xNiaMw3kVylMn-EGlkUci6Zj1dK3CJ8"
click at [444, 354] on button "Add Record" at bounding box center [430, 347] width 98 height 24
